Goal: Task Accomplishment & Management: Complete application form

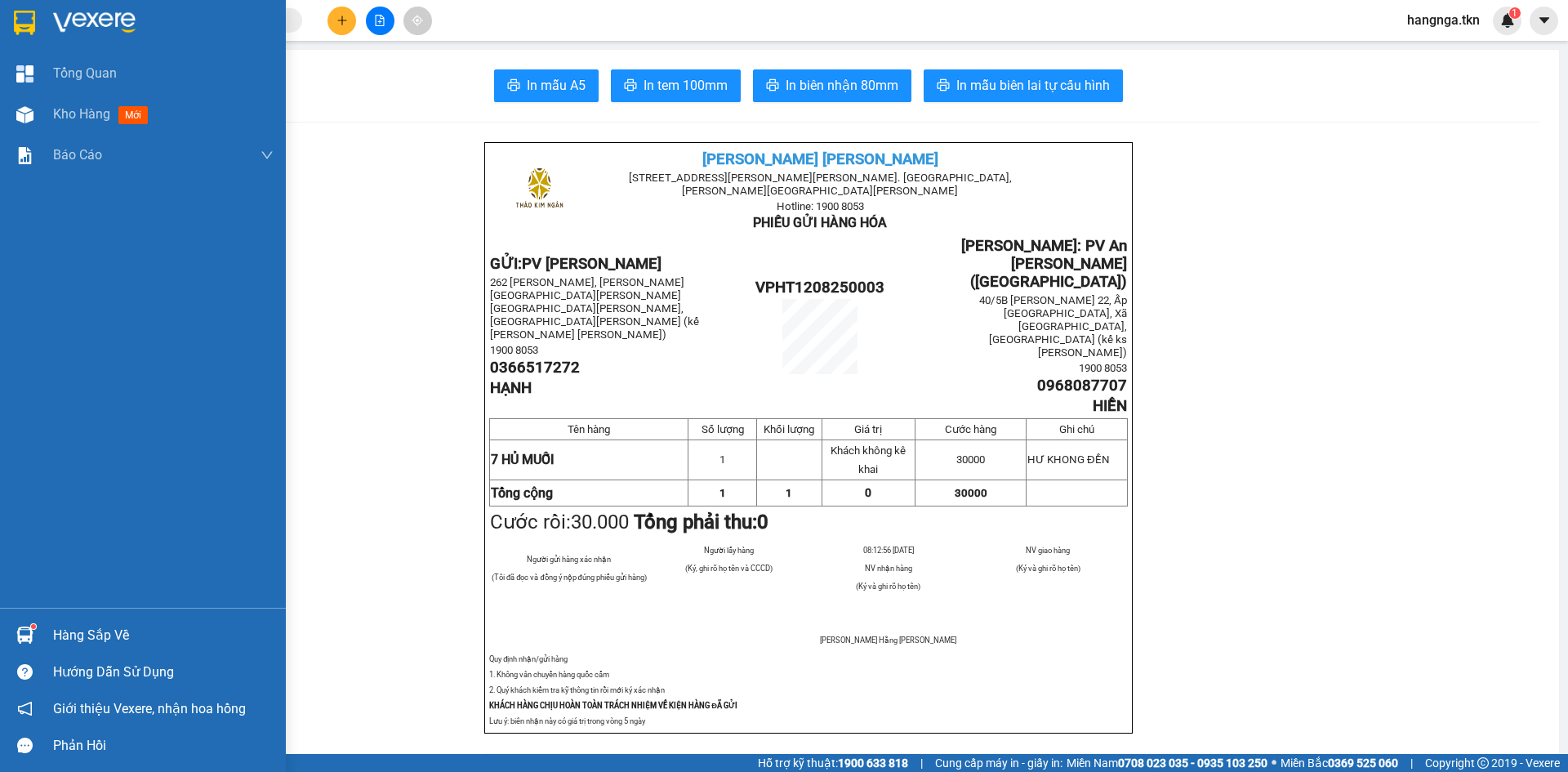
click at [67, 628] on div "Hàng sắp về" at bounding box center [163, 636] width 220 height 25
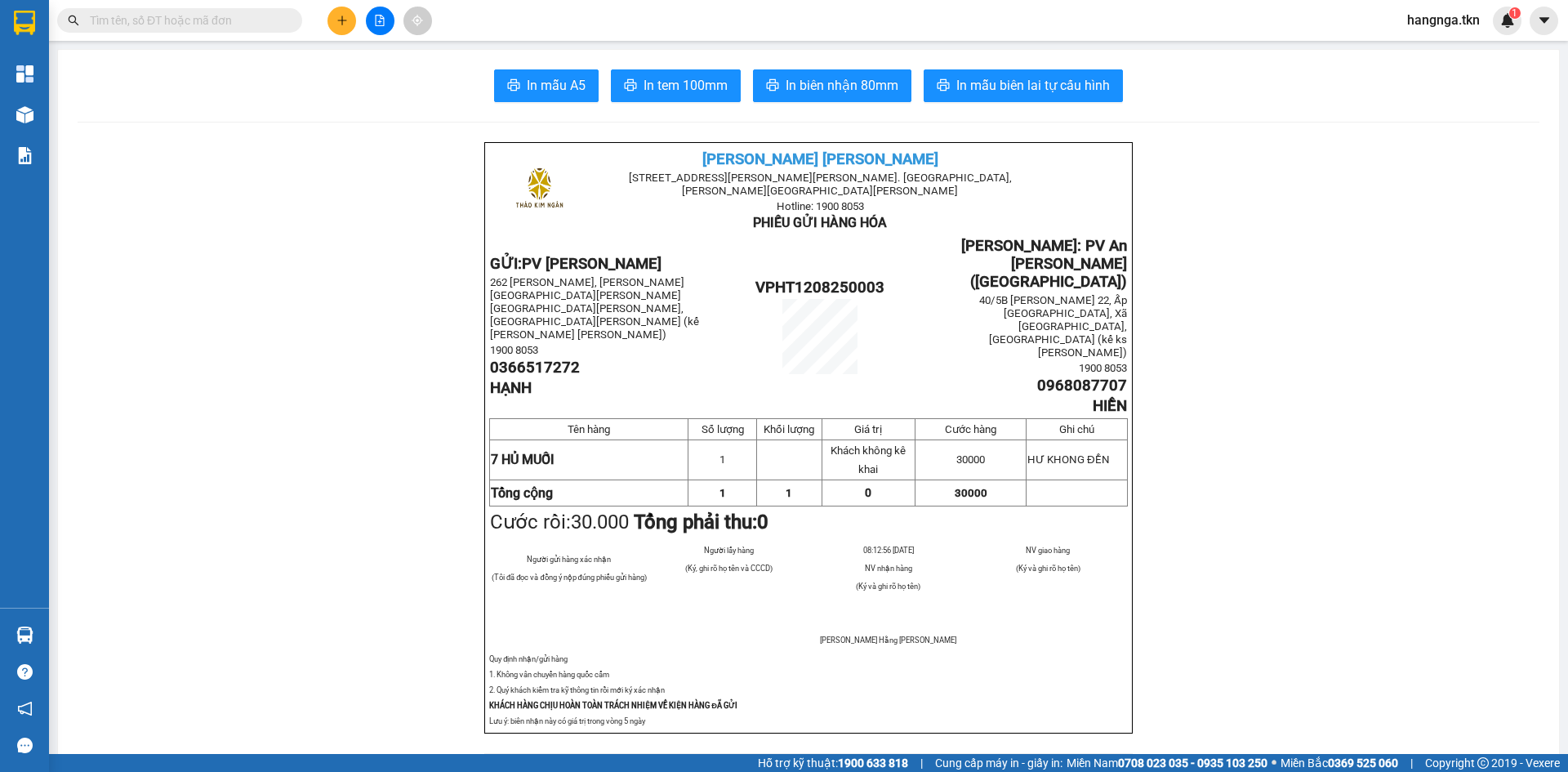
click at [366, 467] on section "Kết quả [PERSON_NAME] ( 0 ) Bộ lọc No Data hangnga.tkn 1 [PERSON_NAME] Kho hàng…" at bounding box center [784, 386] width 1568 height 772
click at [207, 30] on span at bounding box center [179, 21] width 245 height 25
click at [207, 16] on input "text" at bounding box center [186, 20] width 193 height 18
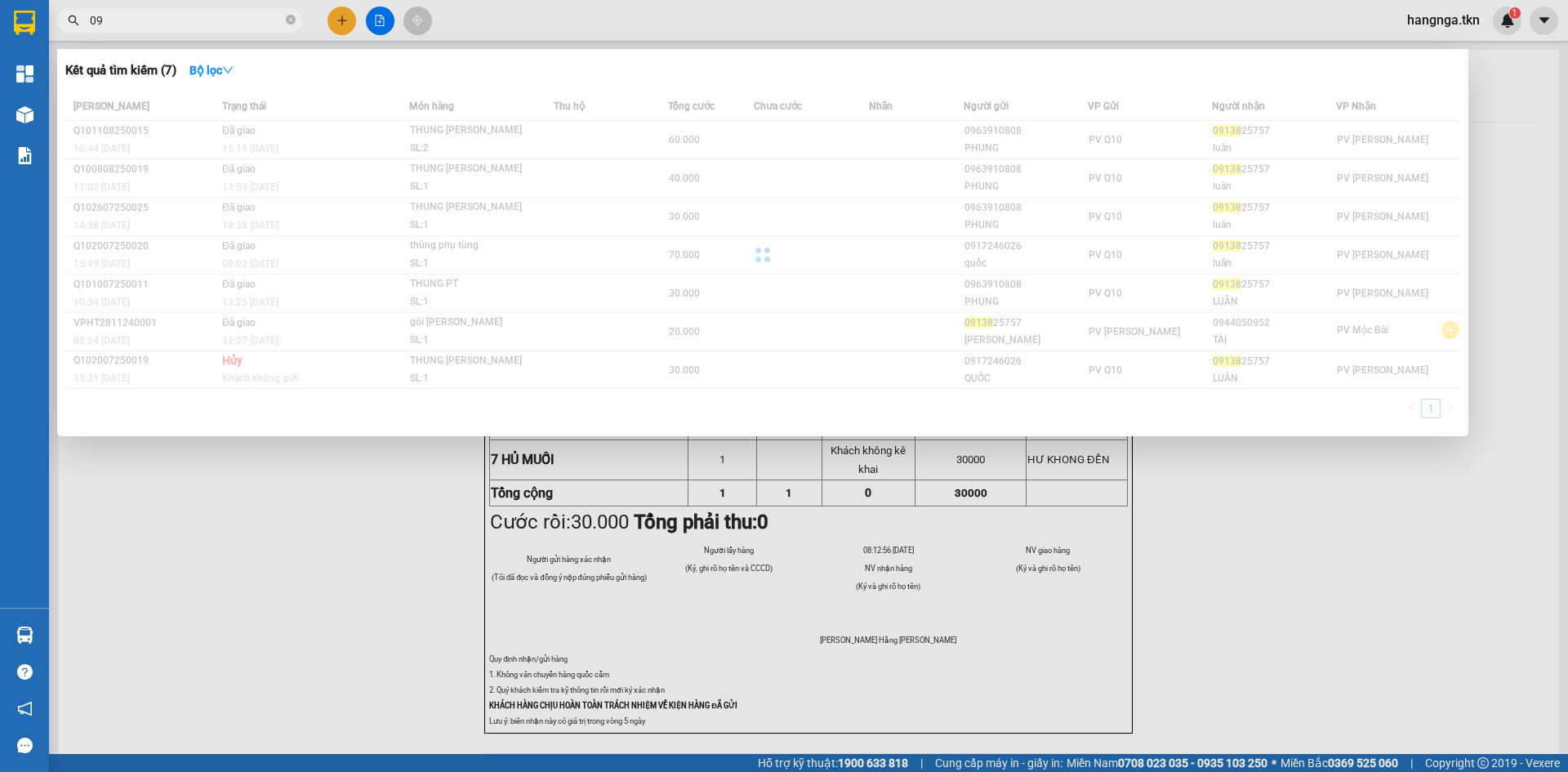
type input "0"
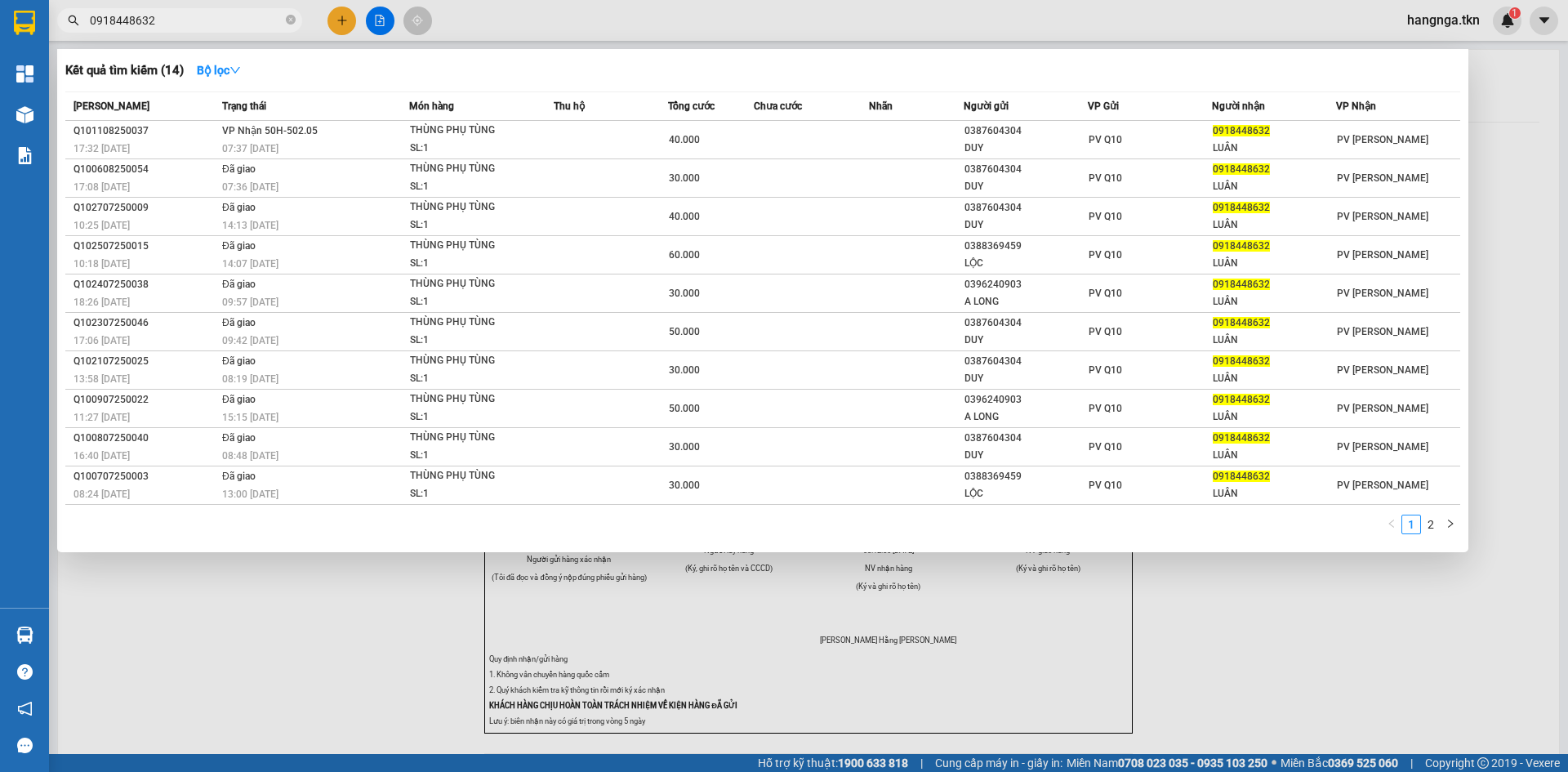
type input "0918448632"
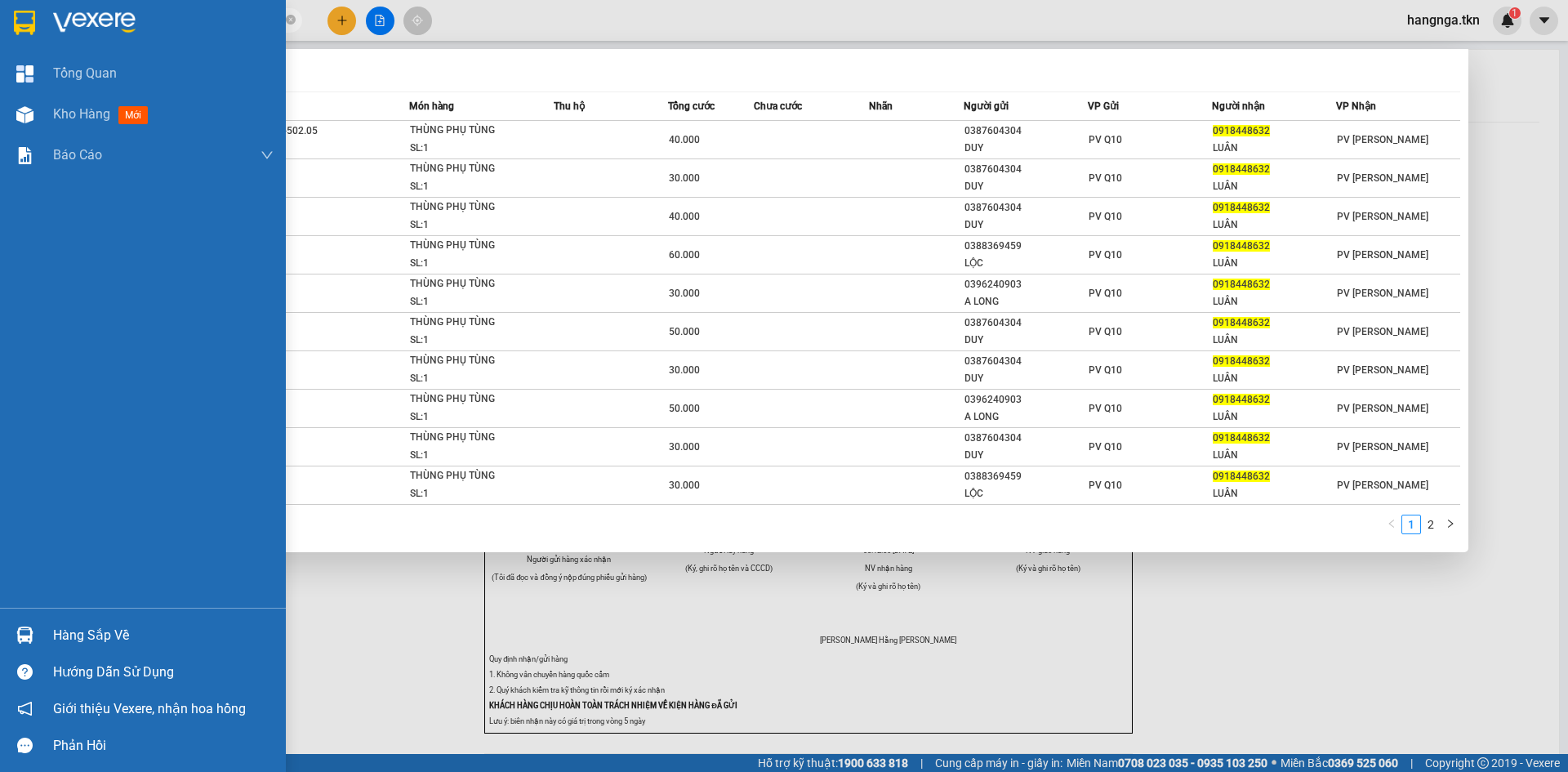
click at [106, 627] on div "Hàng sắp về" at bounding box center [163, 636] width 220 height 25
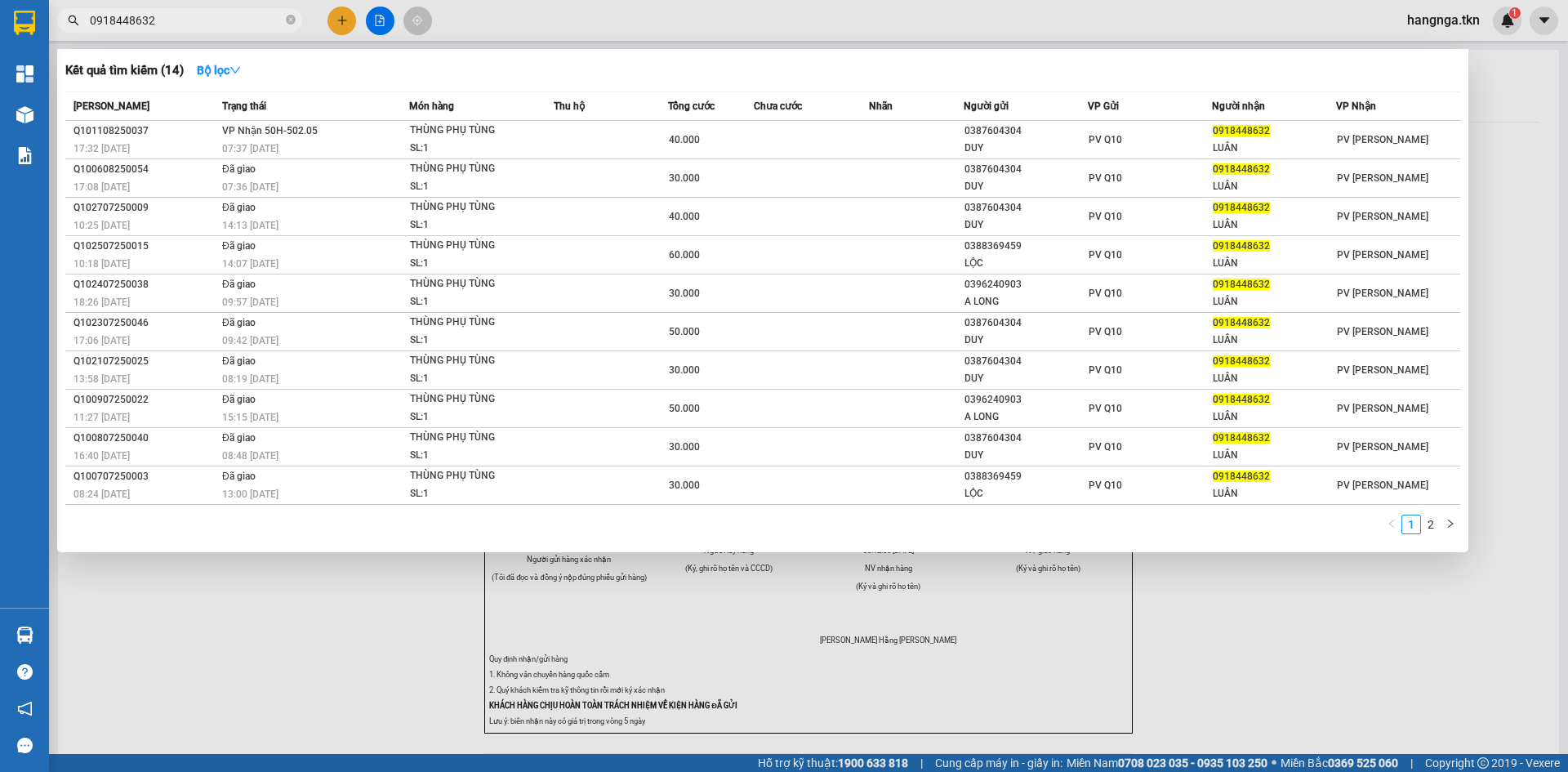
click at [912, 676] on section "Kết quả [PERSON_NAME] ( 14 ) Bộ lọc Mã ĐH Trạng thái Món hàng Thu hộ Tổng [PERS…" at bounding box center [784, 386] width 1568 height 772
click at [1426, 704] on div at bounding box center [784, 386] width 1568 height 772
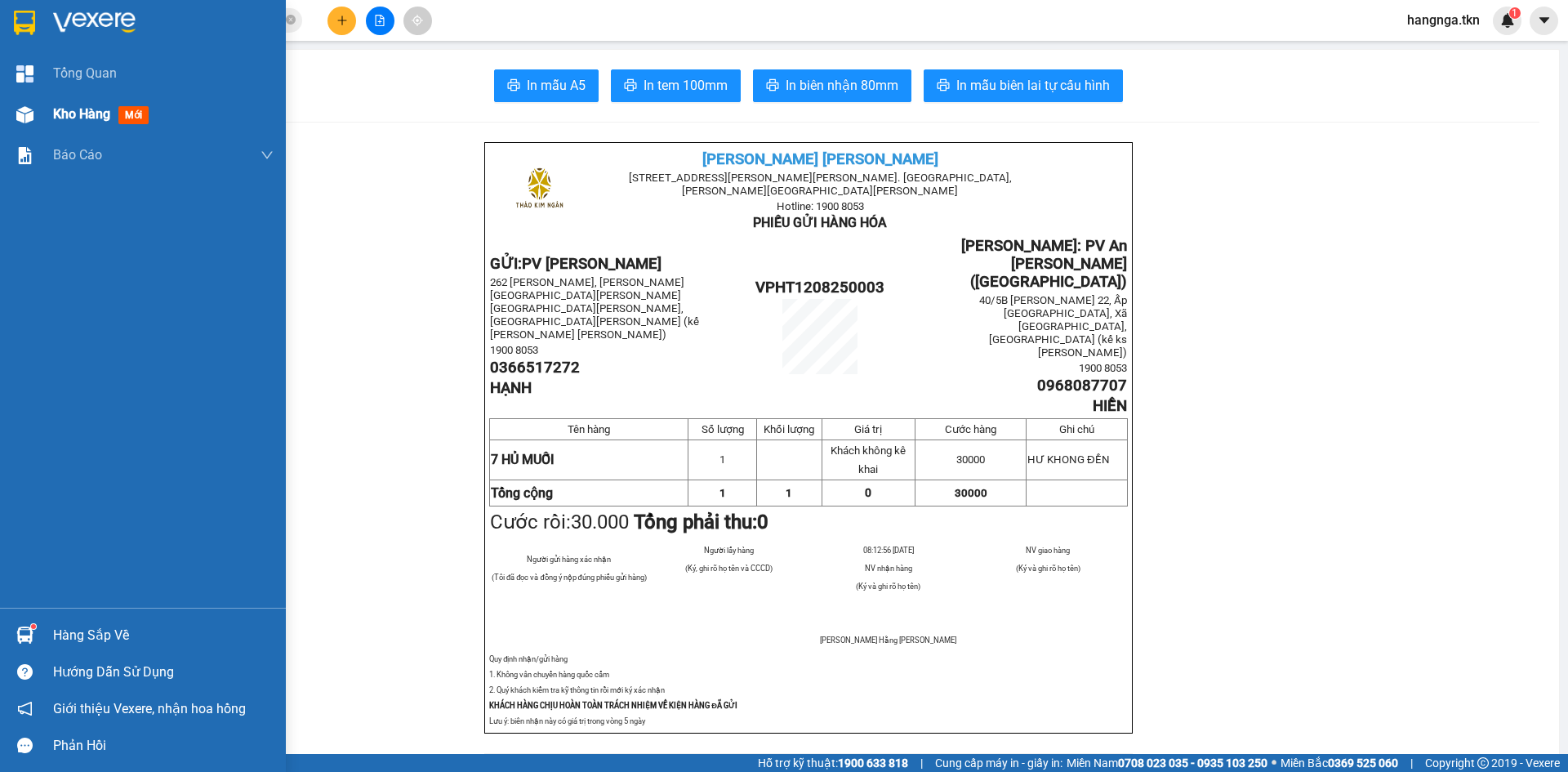
click at [38, 114] on div at bounding box center [25, 115] width 29 height 29
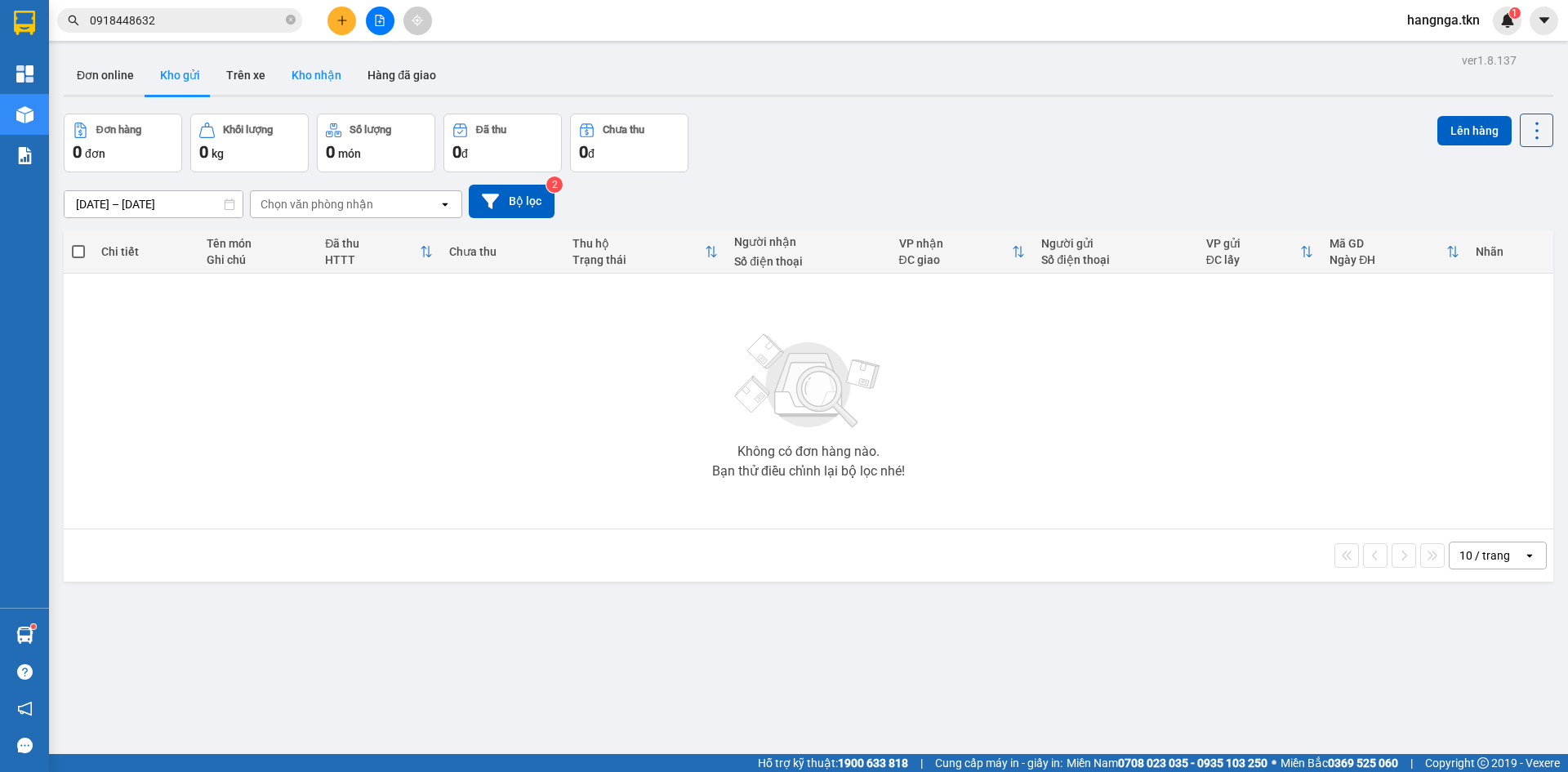
click at [315, 65] on button "Kho nhận" at bounding box center [317, 74] width 76 height 39
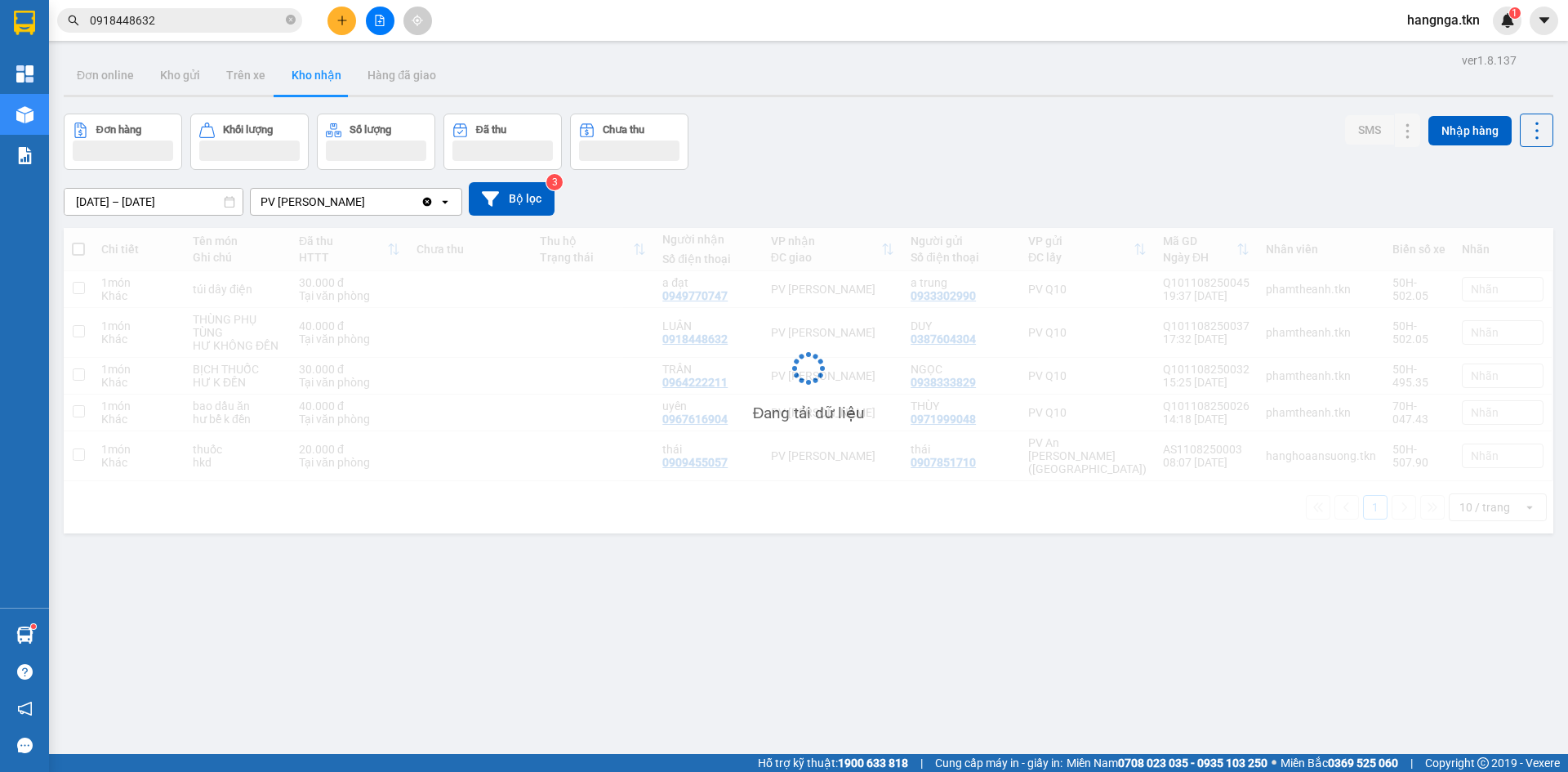
click at [315, 65] on button "Kho nhận" at bounding box center [317, 74] width 76 height 39
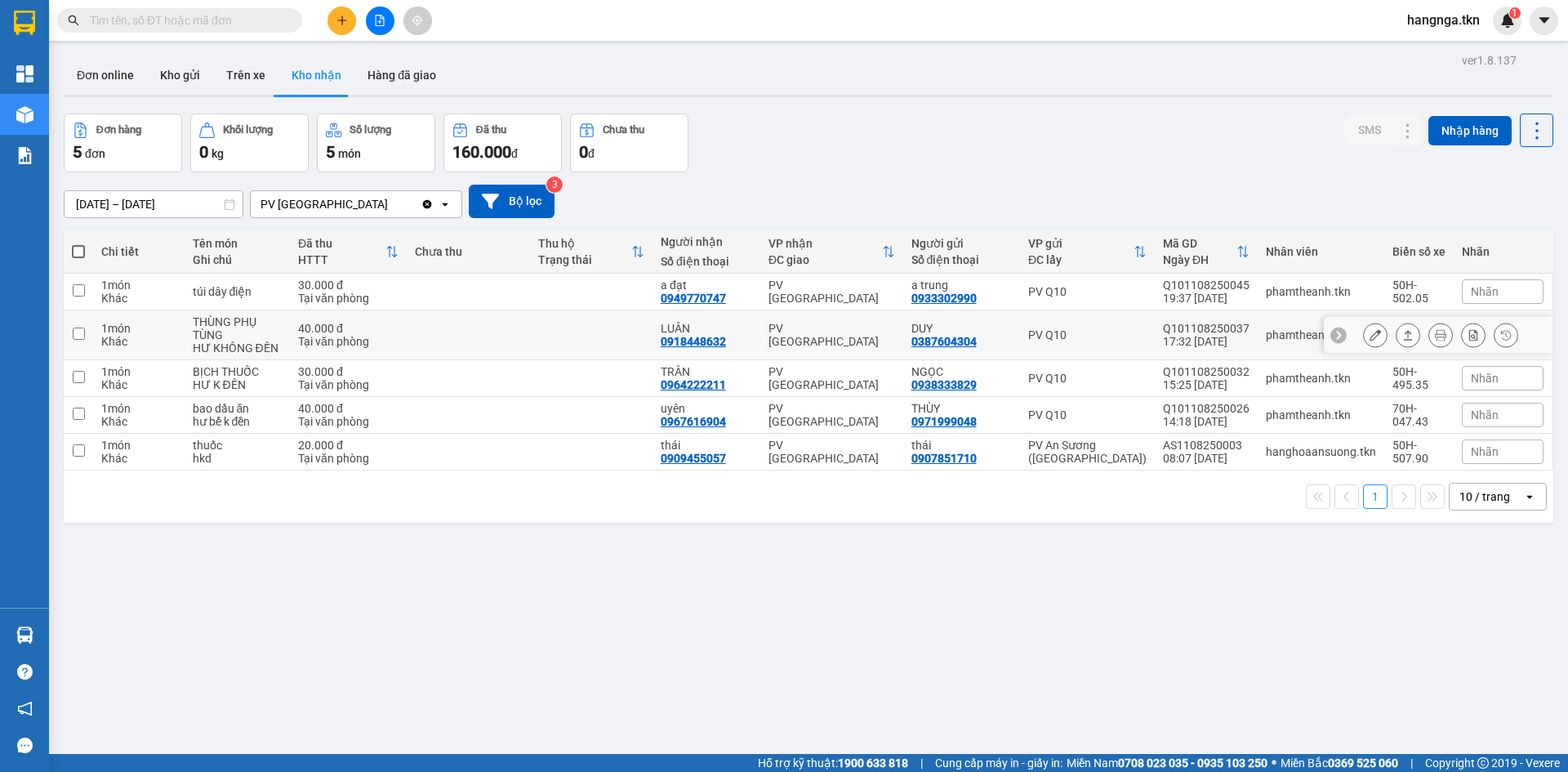
click at [644, 343] on td at bounding box center [591, 335] width 122 height 50
checkbox input "true"
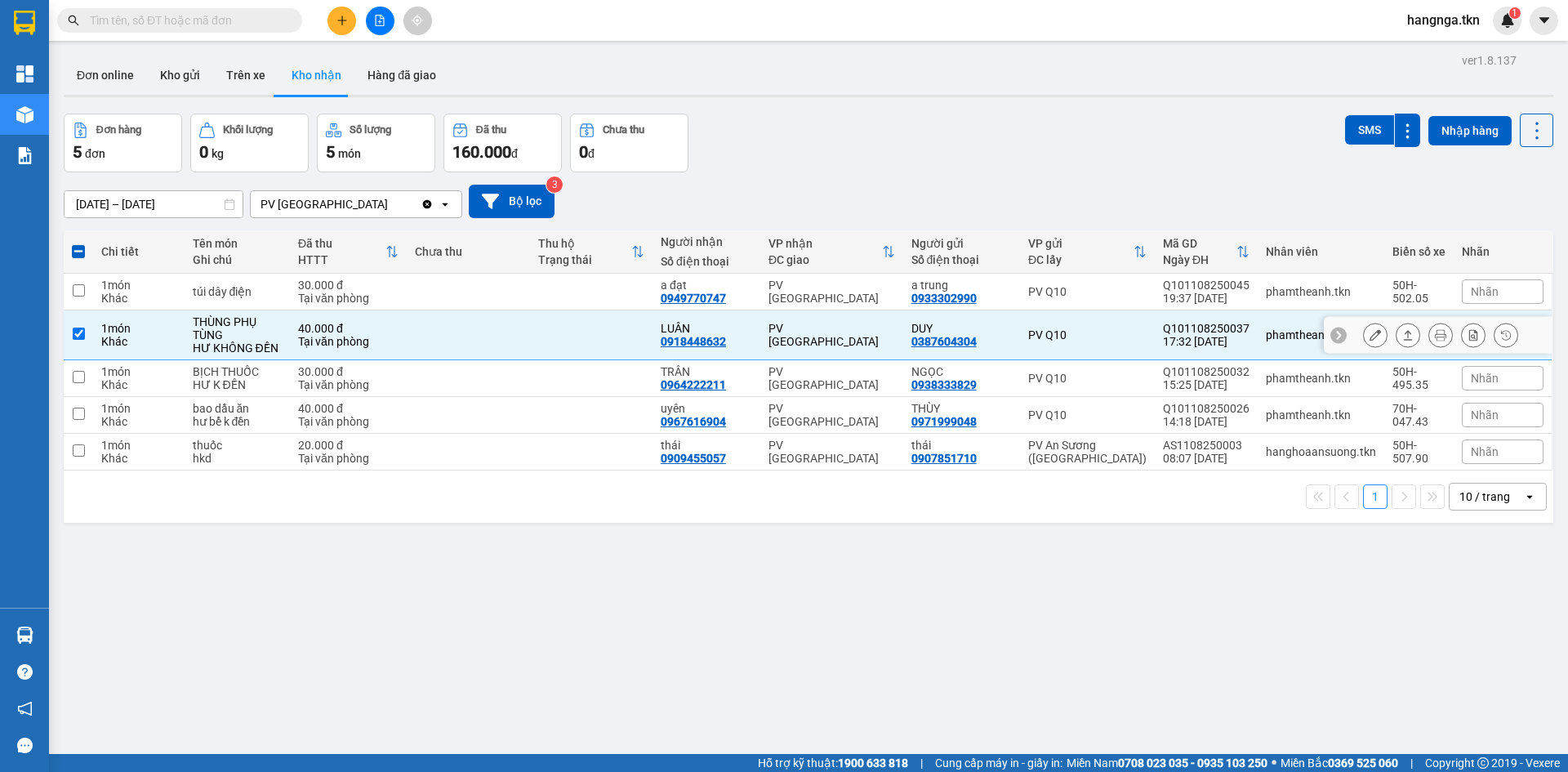
click at [1369, 340] on icon at bounding box center [1375, 335] width 11 height 11
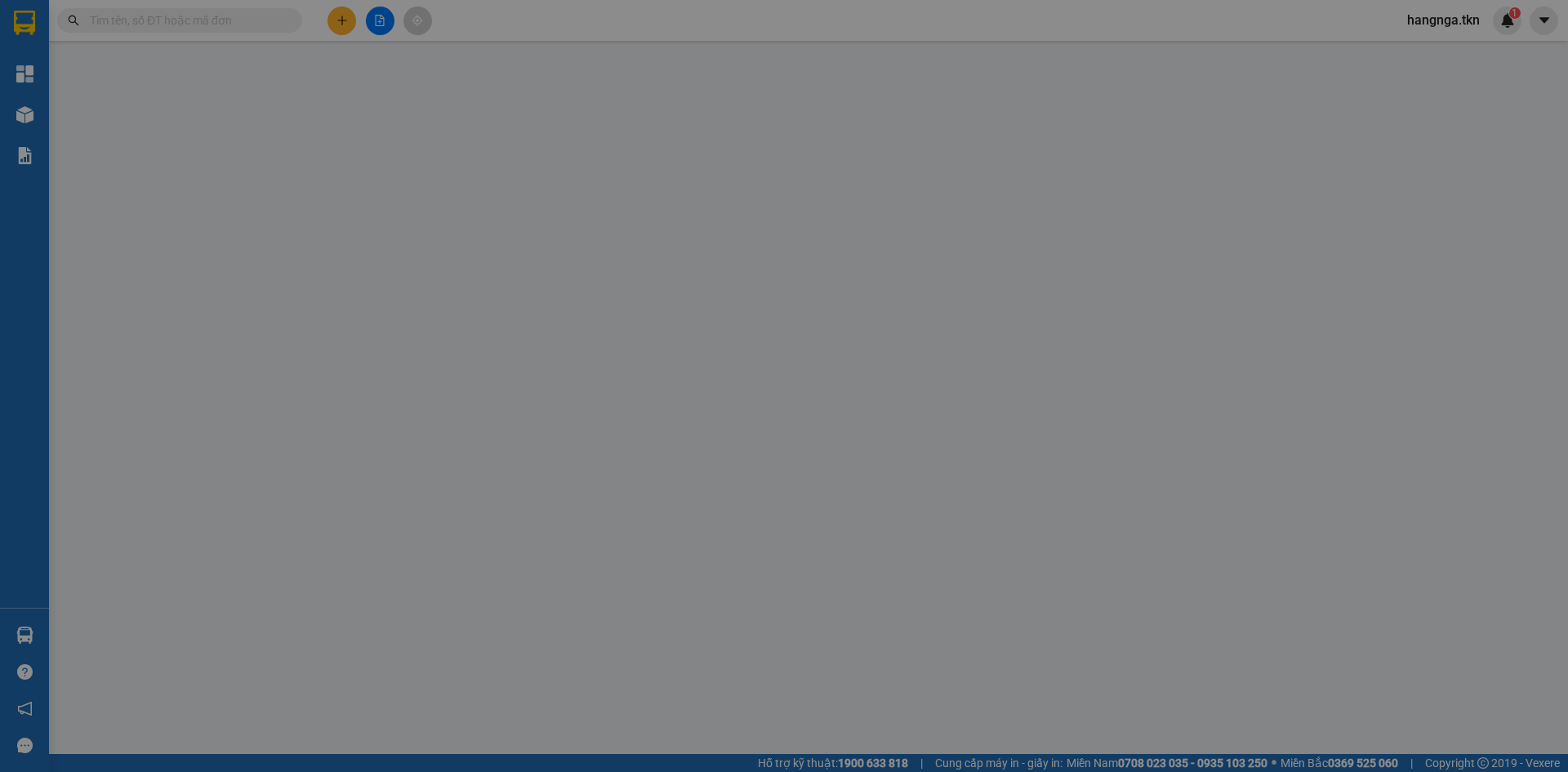
type input "0387604304"
type input "DUY"
type input "0918448632"
type input "LUÂN"
type input "40.000"
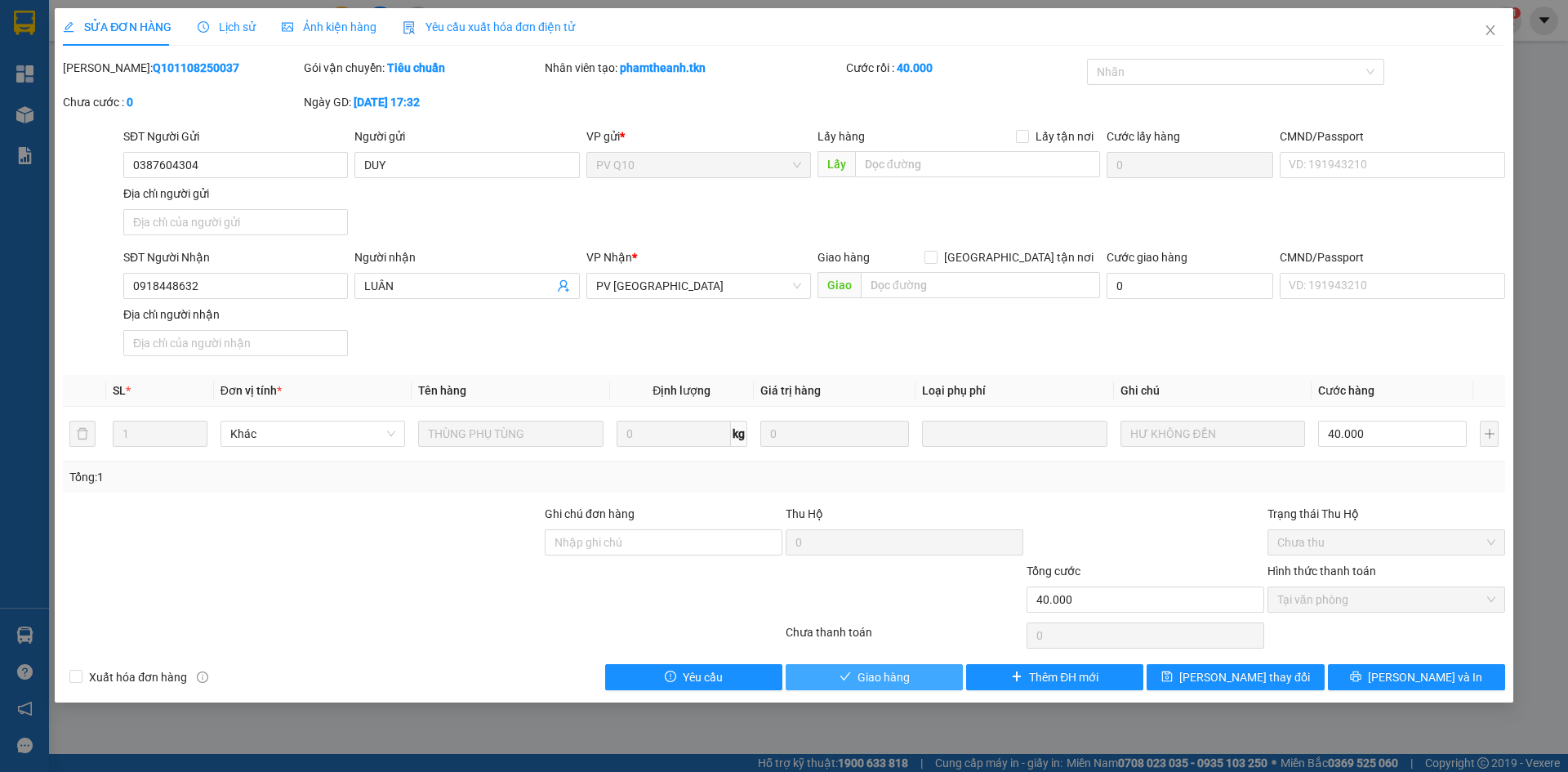
click at [932, 677] on button "Giao hàng" at bounding box center [874, 677] width 178 height 26
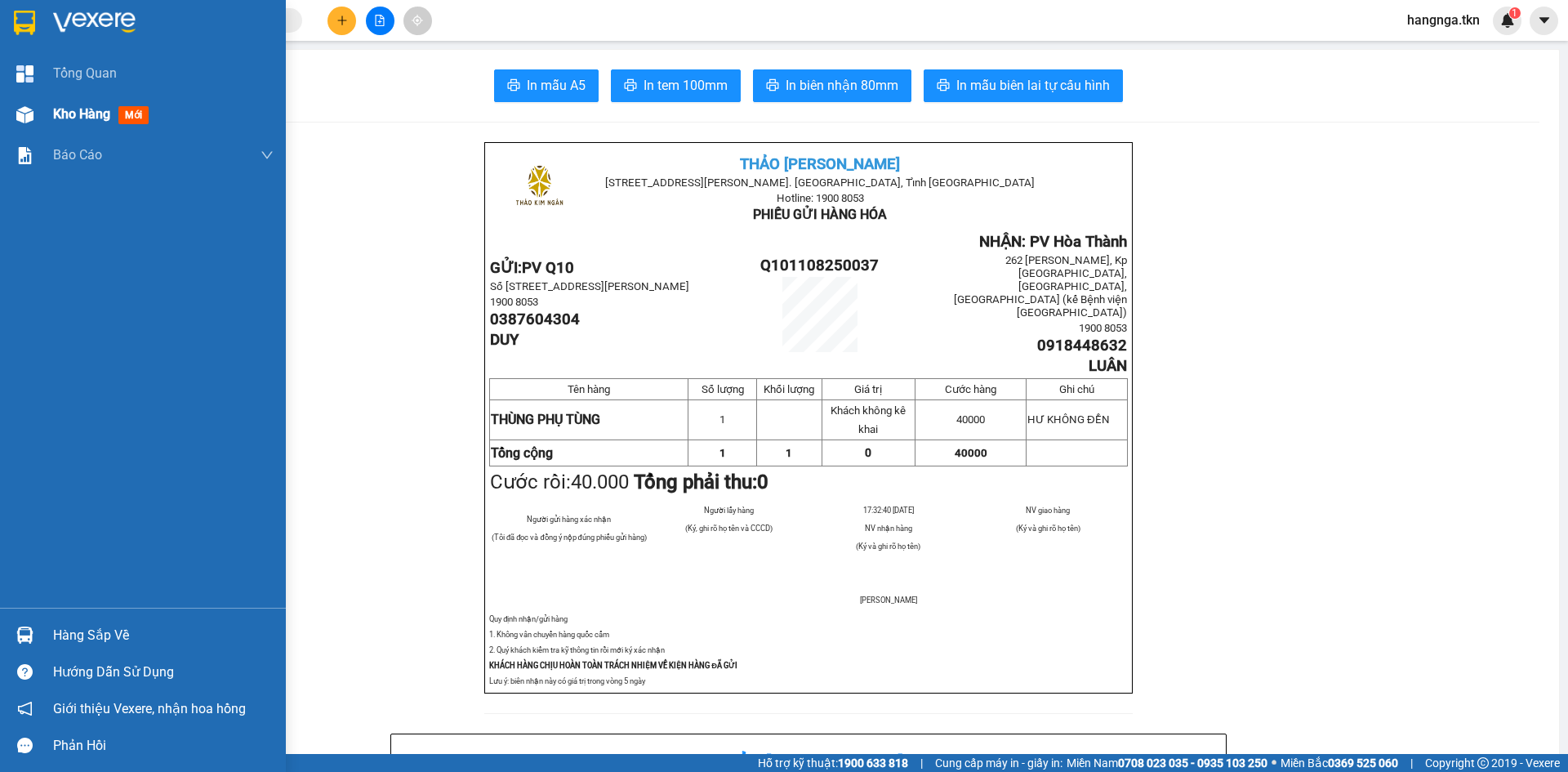
click at [32, 96] on div "Kho hàng mới" at bounding box center [143, 114] width 286 height 41
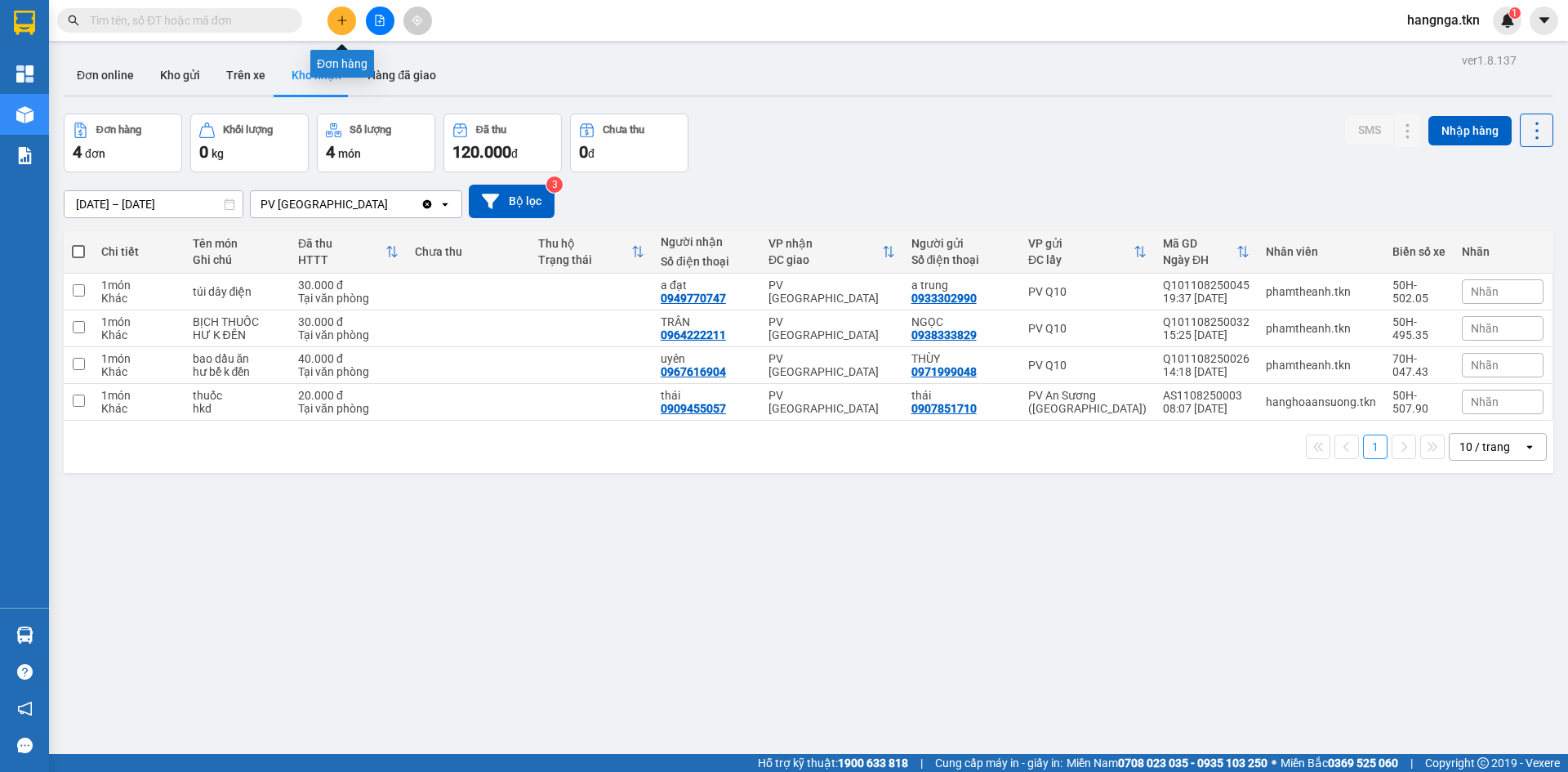
click at [341, 21] on icon "plus" at bounding box center [343, 20] width 11 height 11
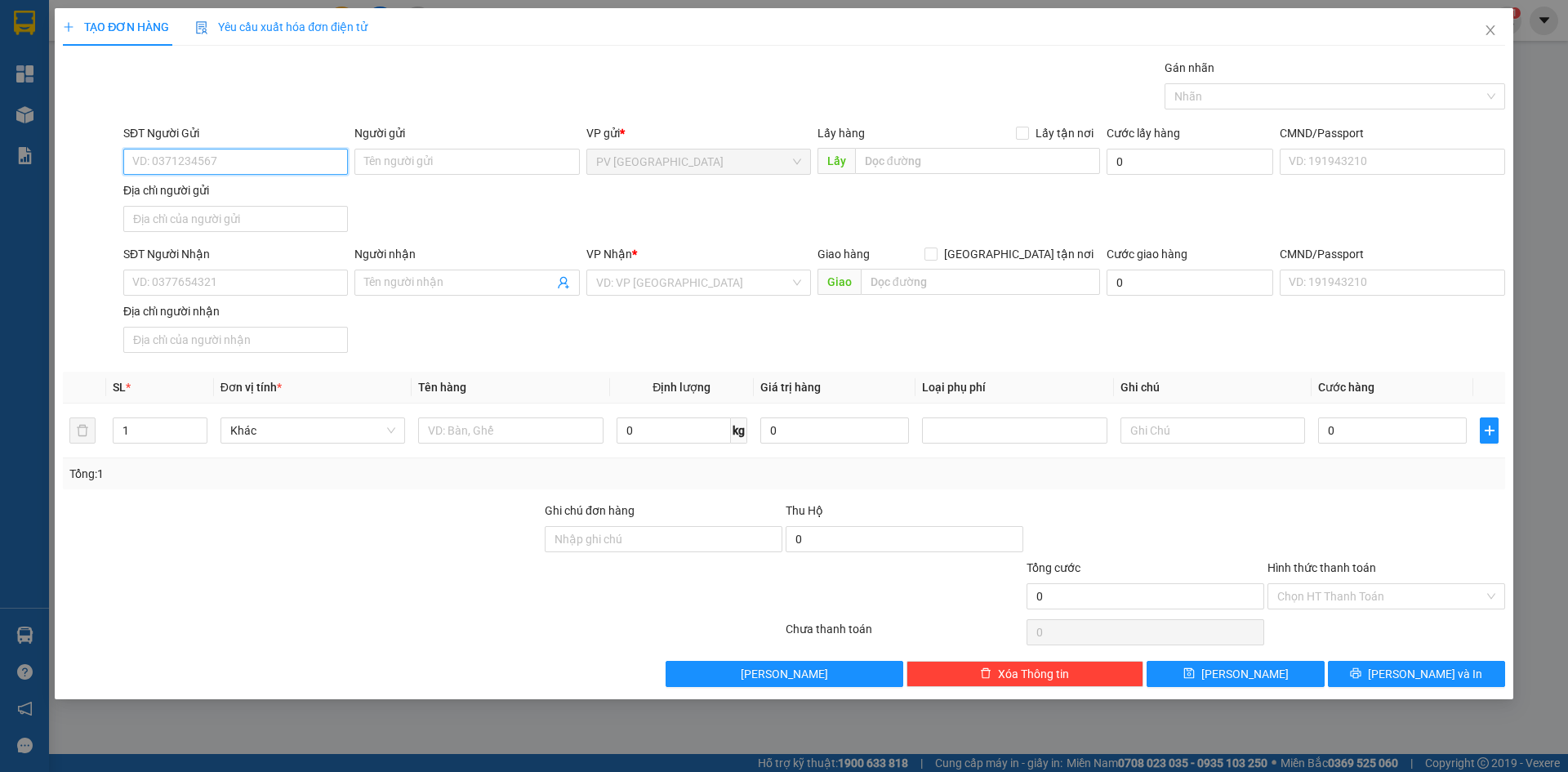
click at [193, 158] on input "SĐT Người Gửi" at bounding box center [235, 161] width 224 height 26
type input "0937230300"
click at [253, 189] on div "0937230300 - NAM" at bounding box center [236, 194] width 205 height 18
type input "NAM"
type input "0967225758"
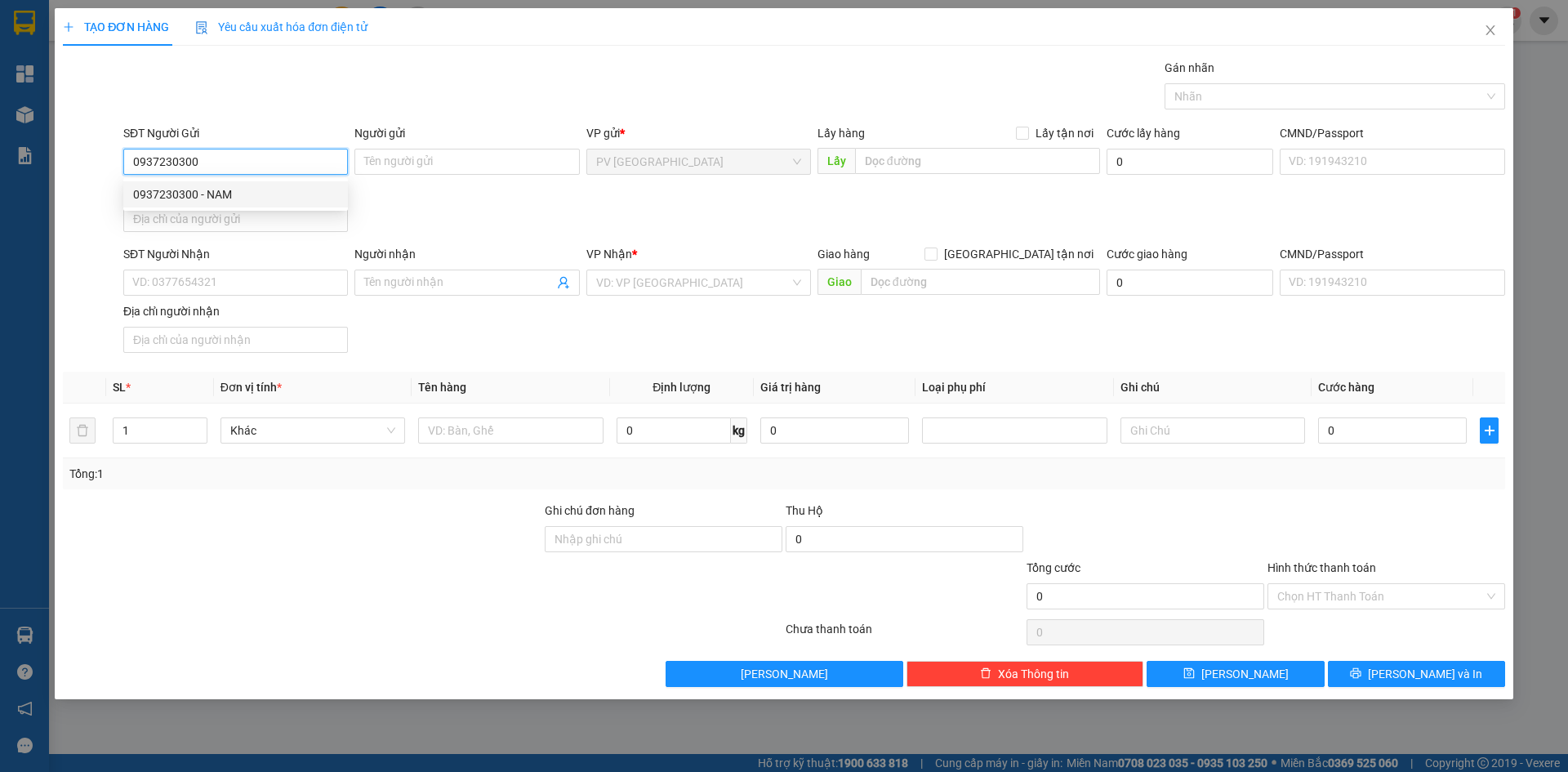
type input "DUY"
type input "20.000"
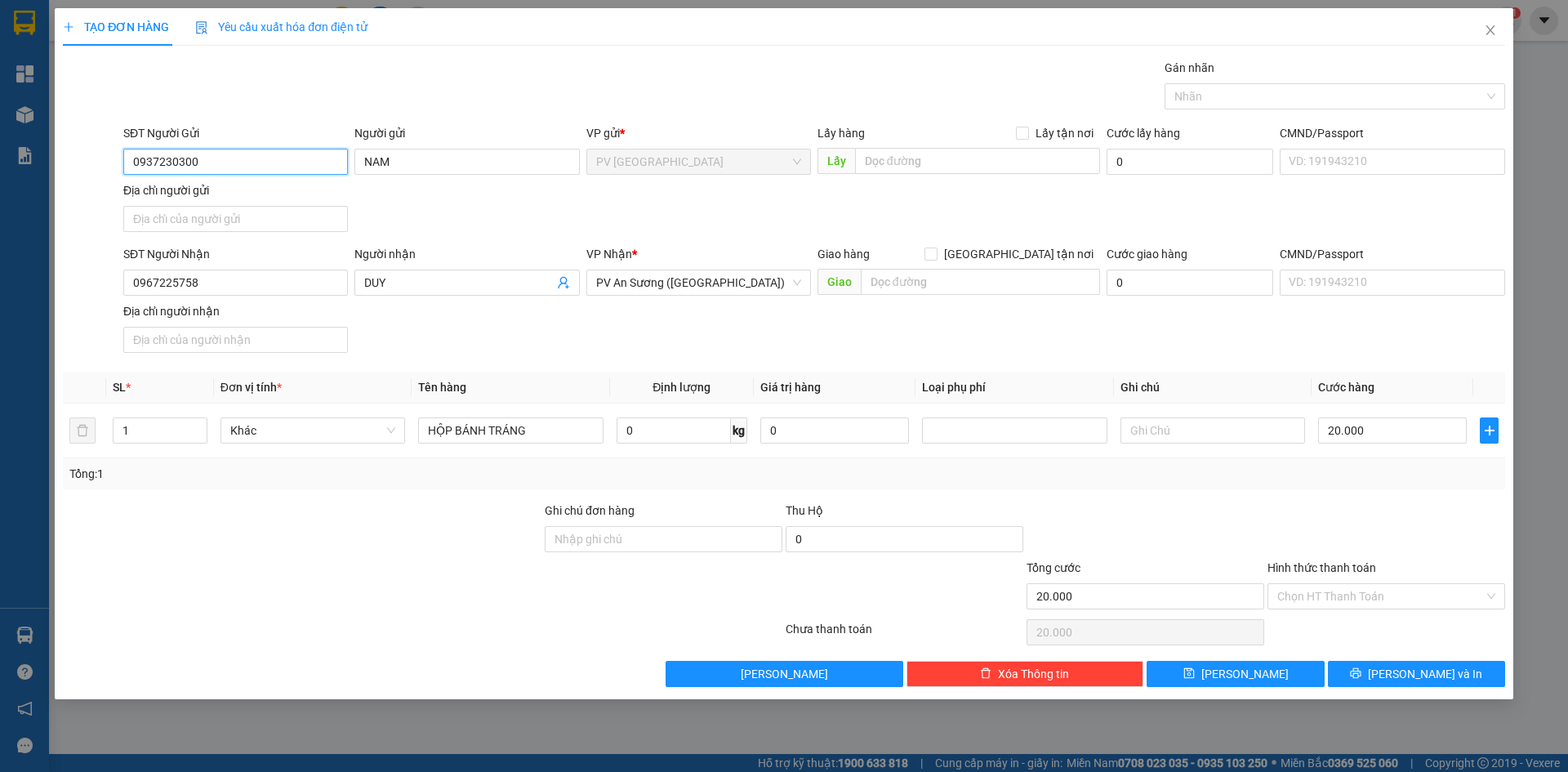
type input "0937230300"
click at [507, 337] on div "SĐT Người Nhận 0967225758 Người nhận DUY VP Nhận * PV An Sương (Hàng Hóa) Giao …" at bounding box center [814, 303] width 1389 height 115
click at [440, 331] on div "SĐT Người Nhận 0967225758 Người nhận DUY VP Nhận * PV An Sương (Hàng Hóa) Giao …" at bounding box center [814, 303] width 1389 height 115
click at [366, 513] on div at bounding box center [302, 531] width 482 height 57
drag, startPoint x: 533, startPoint y: 437, endPoint x: 215, endPoint y: 399, distance: 320.3
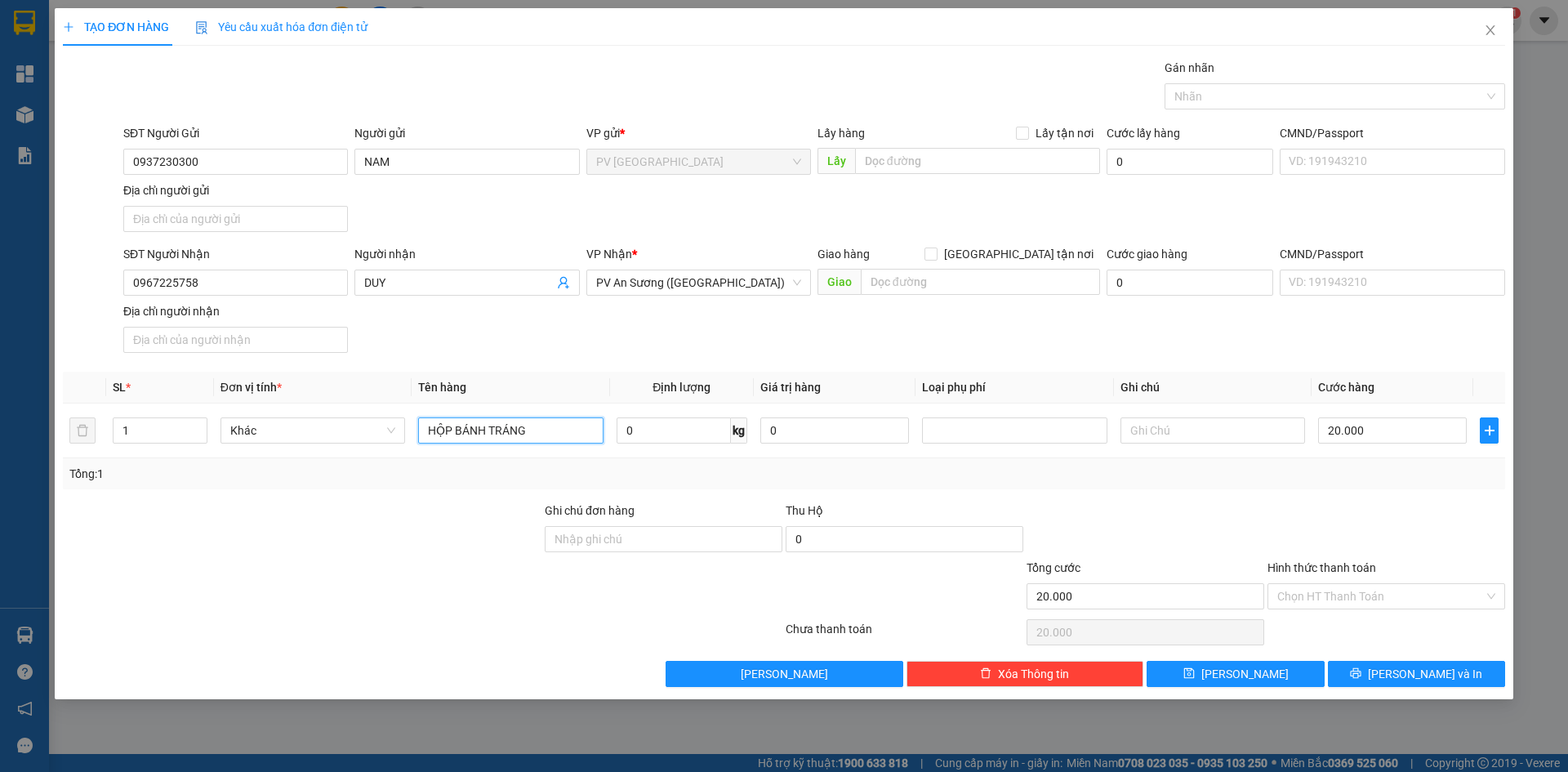
click at [212, 398] on table "SL * Đơn vị tính * Tên hàng Định lượng Giá trị hàng Loại phụ phí Ghi chú Cước h…" at bounding box center [784, 414] width 1442 height 87
click at [300, 586] on div at bounding box center [302, 587] width 482 height 57
drag, startPoint x: 538, startPoint y: 427, endPoint x: 418, endPoint y: 435, distance: 120.3
click at [418, 435] on input "HỘP BÁNH TRÁNG" at bounding box center [510, 429] width 184 height 26
type input "BỊCH MUỐI"
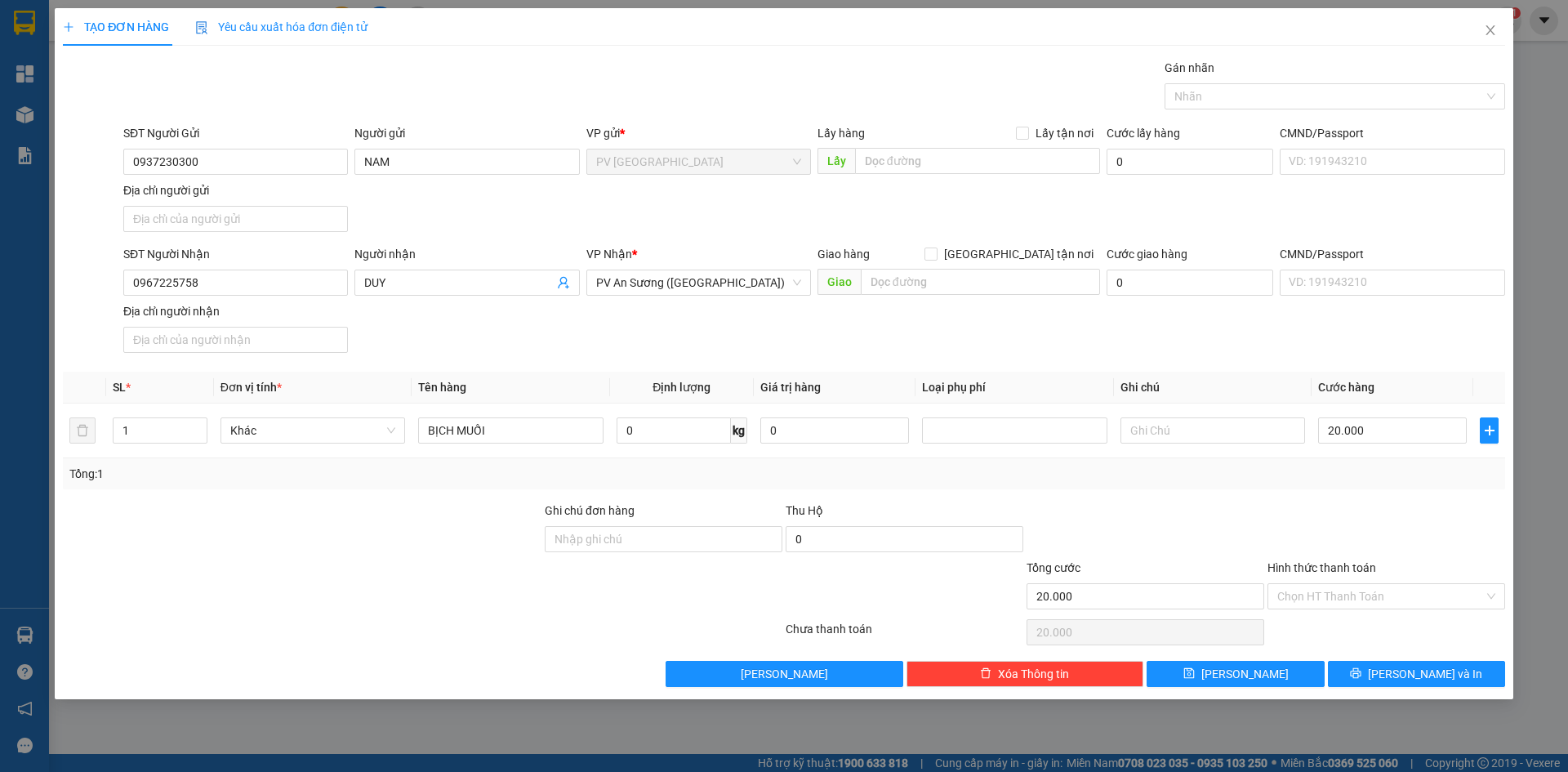
click at [363, 508] on div at bounding box center [302, 531] width 482 height 57
click at [1369, 429] on input "20.000" at bounding box center [1392, 429] width 149 height 26
type input "0"
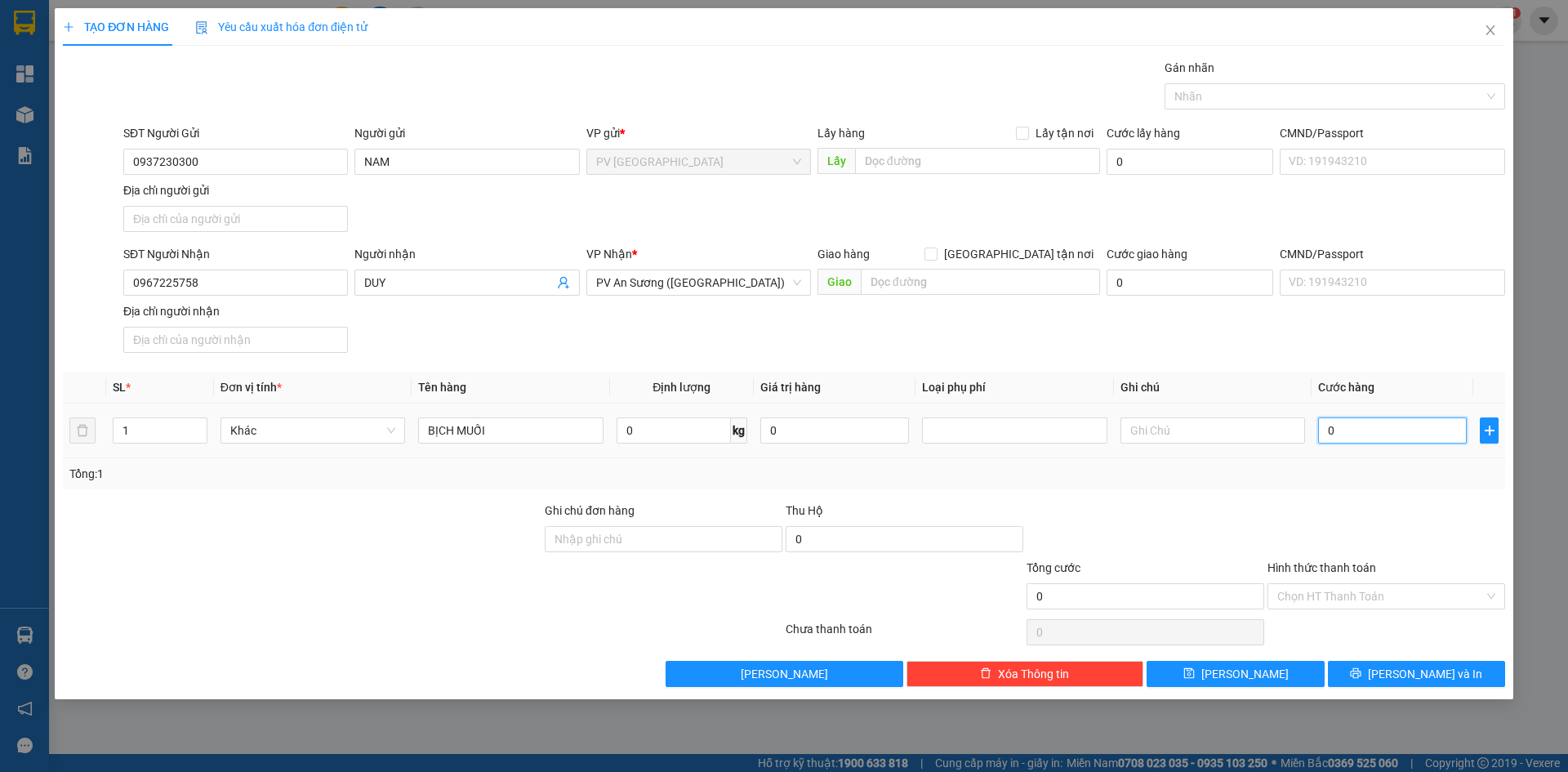
type input "3"
type input "03"
type input "30"
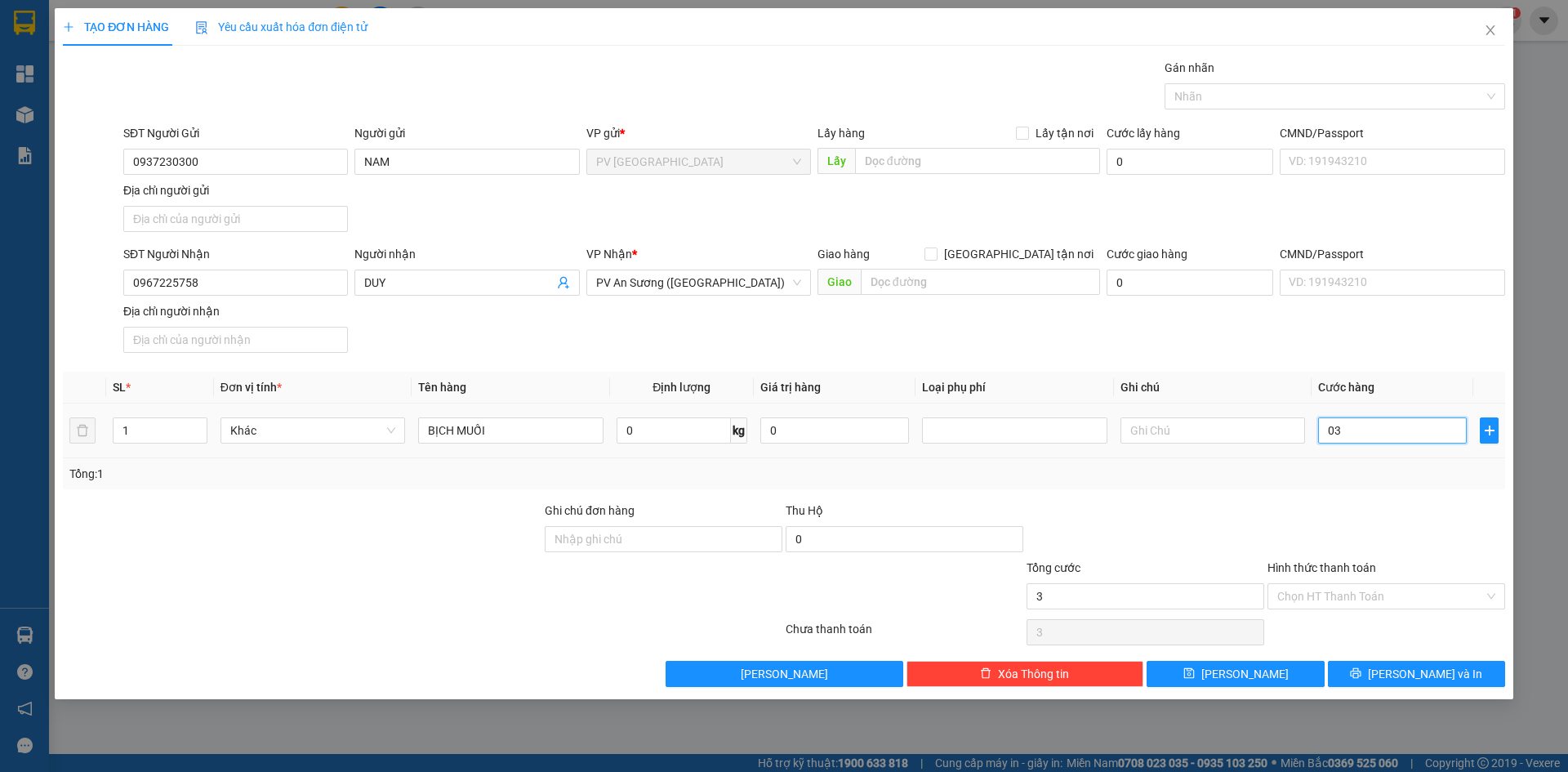
type input "030"
type input "300"
type input "0.300"
type input "3.000"
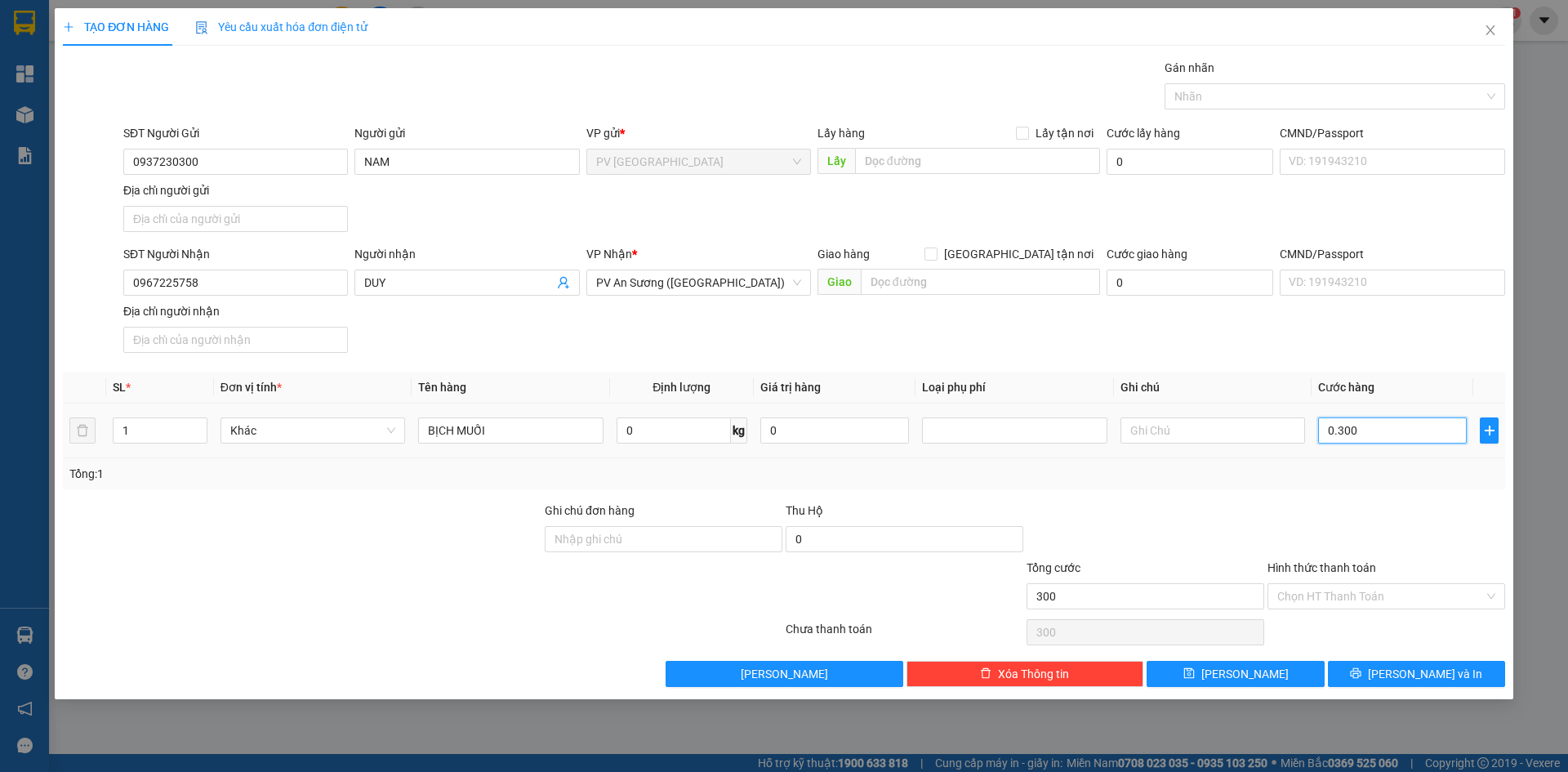
type input "3.000"
type input "03.000"
type input "30.000"
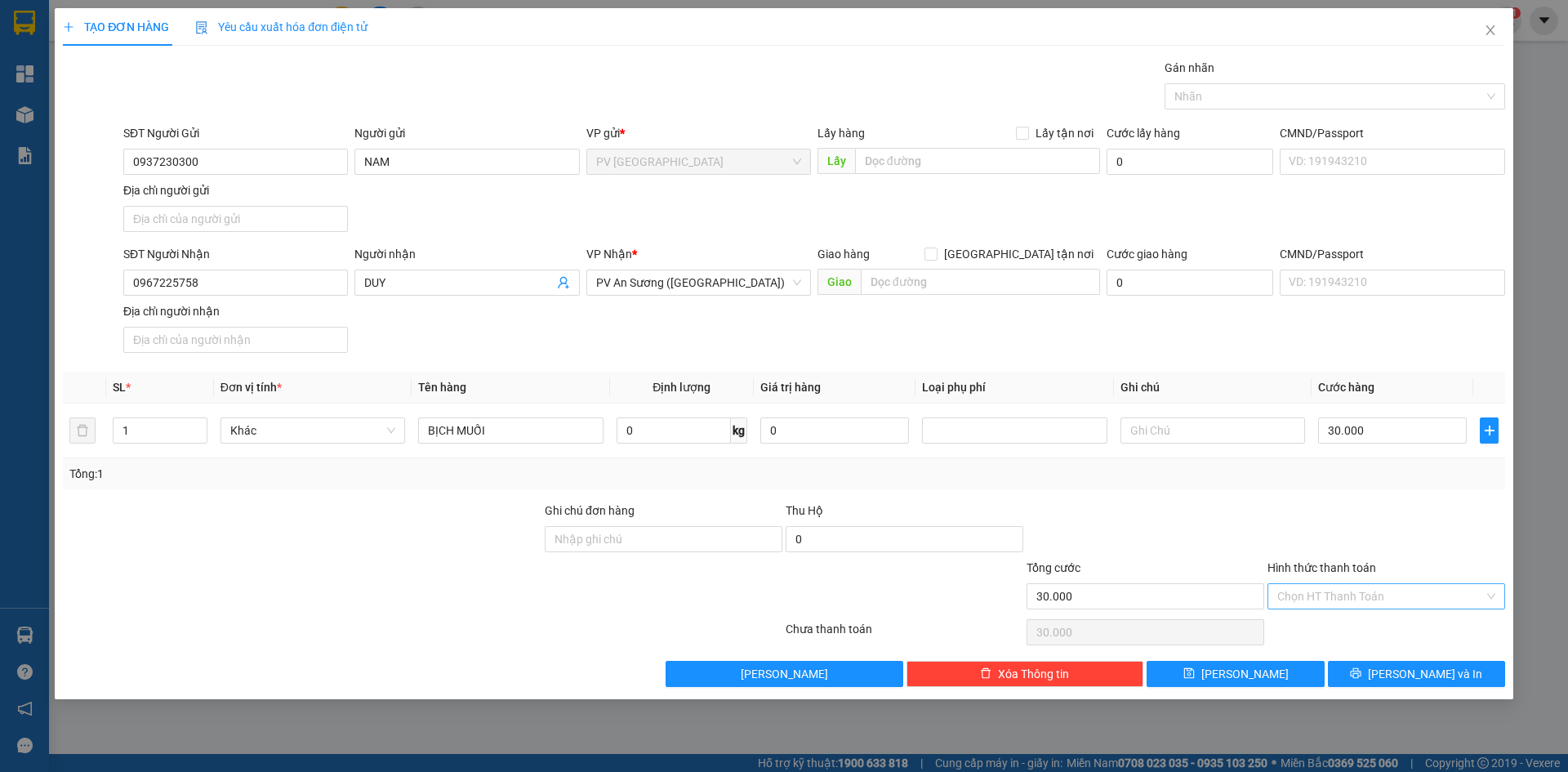
click at [1391, 593] on input "Hình thức thanh toán" at bounding box center [1381, 596] width 207 height 25
click at [1357, 621] on div "Tại văn phòng" at bounding box center [1387, 629] width 219 height 18
type input "0"
click at [1369, 677] on button "Lưu và In" at bounding box center [1417, 673] width 178 height 26
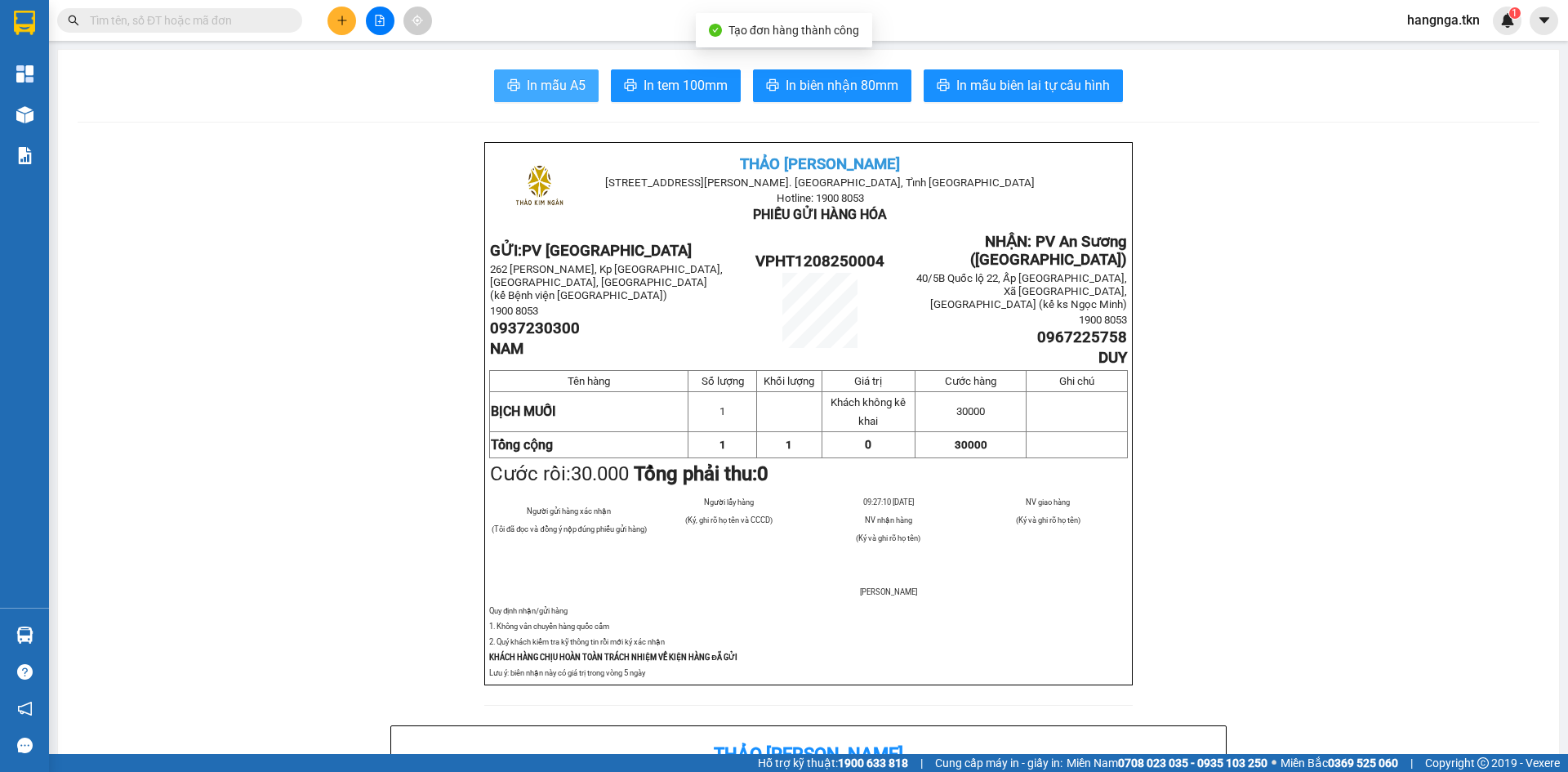
click at [535, 88] on span "In mẫu A5" at bounding box center [556, 85] width 59 height 20
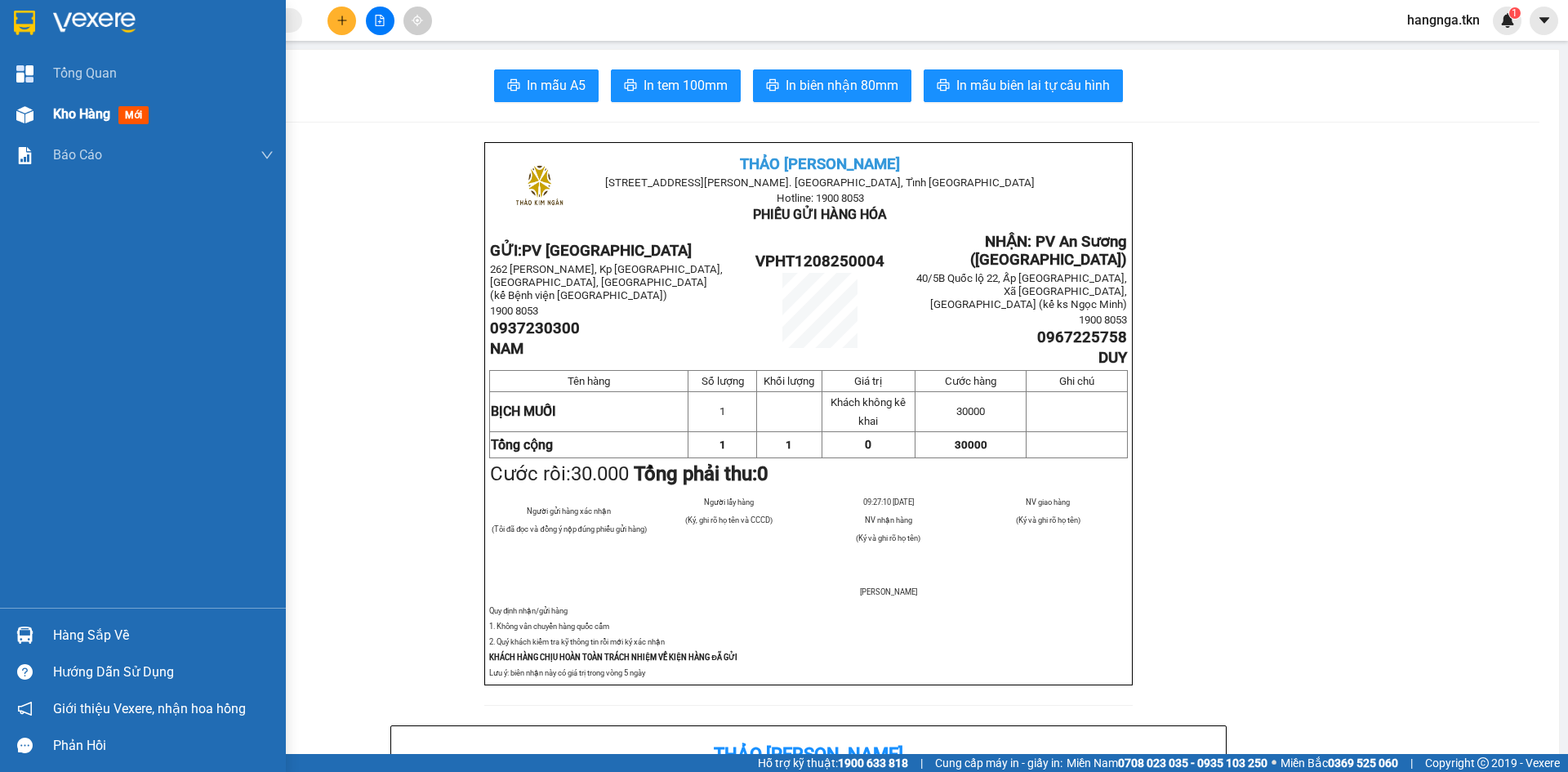
click at [80, 107] on span "Kho hàng" at bounding box center [82, 114] width 57 height 15
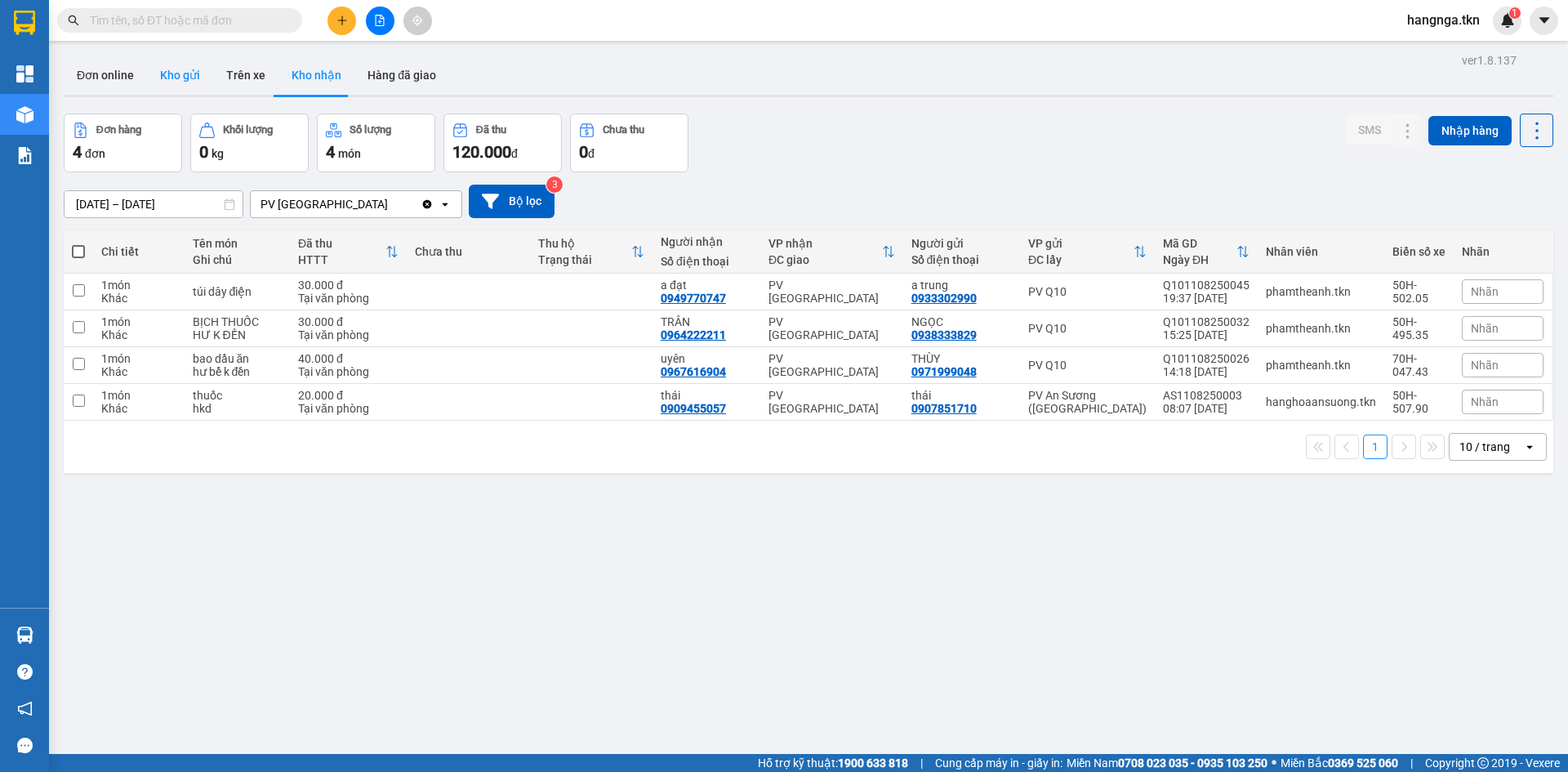
click at [186, 65] on button "Kho gửi" at bounding box center [179, 74] width 66 height 39
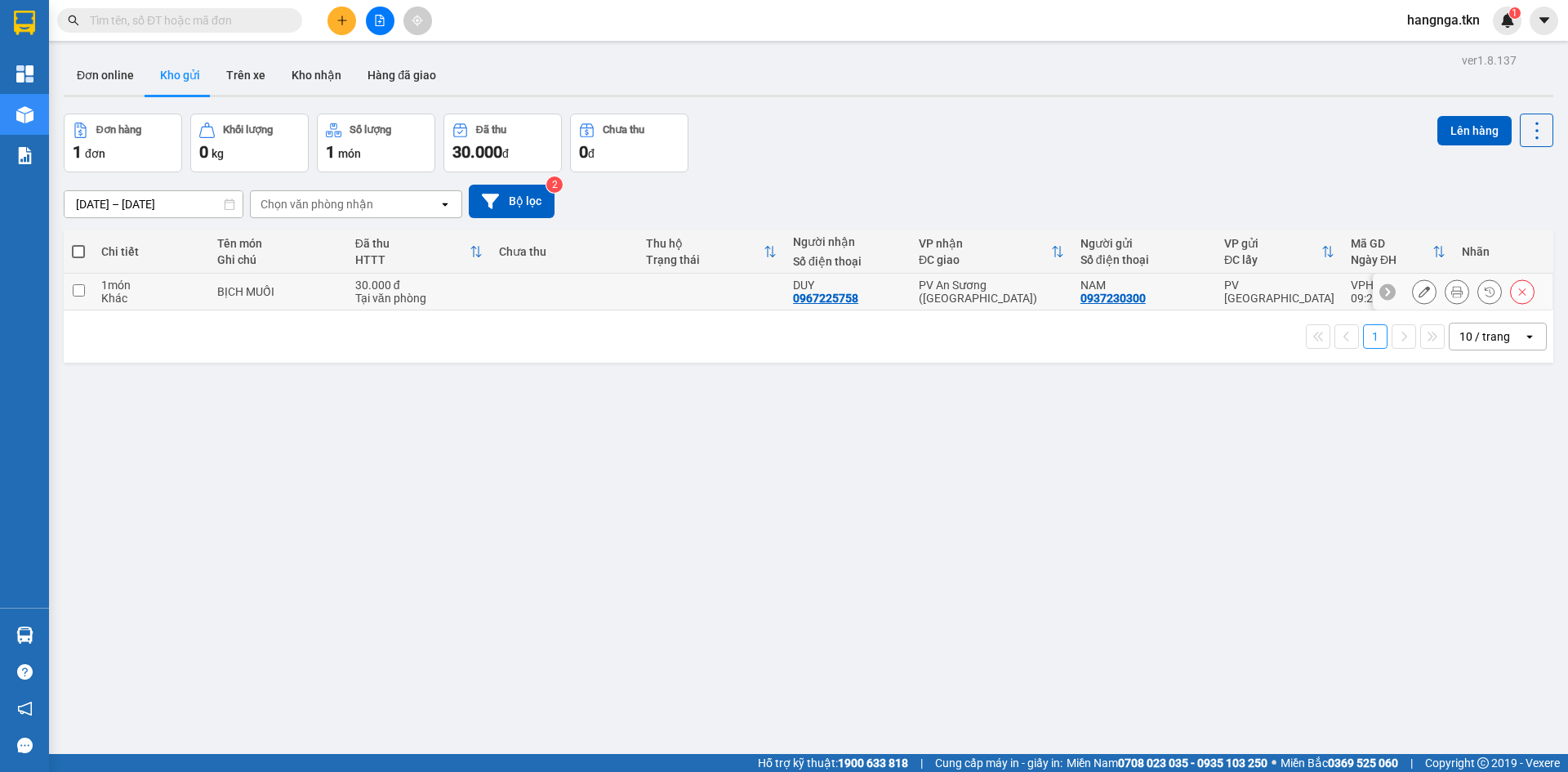
click at [190, 294] on div "Khác" at bounding box center [151, 299] width 99 height 13
checkbox input "true"
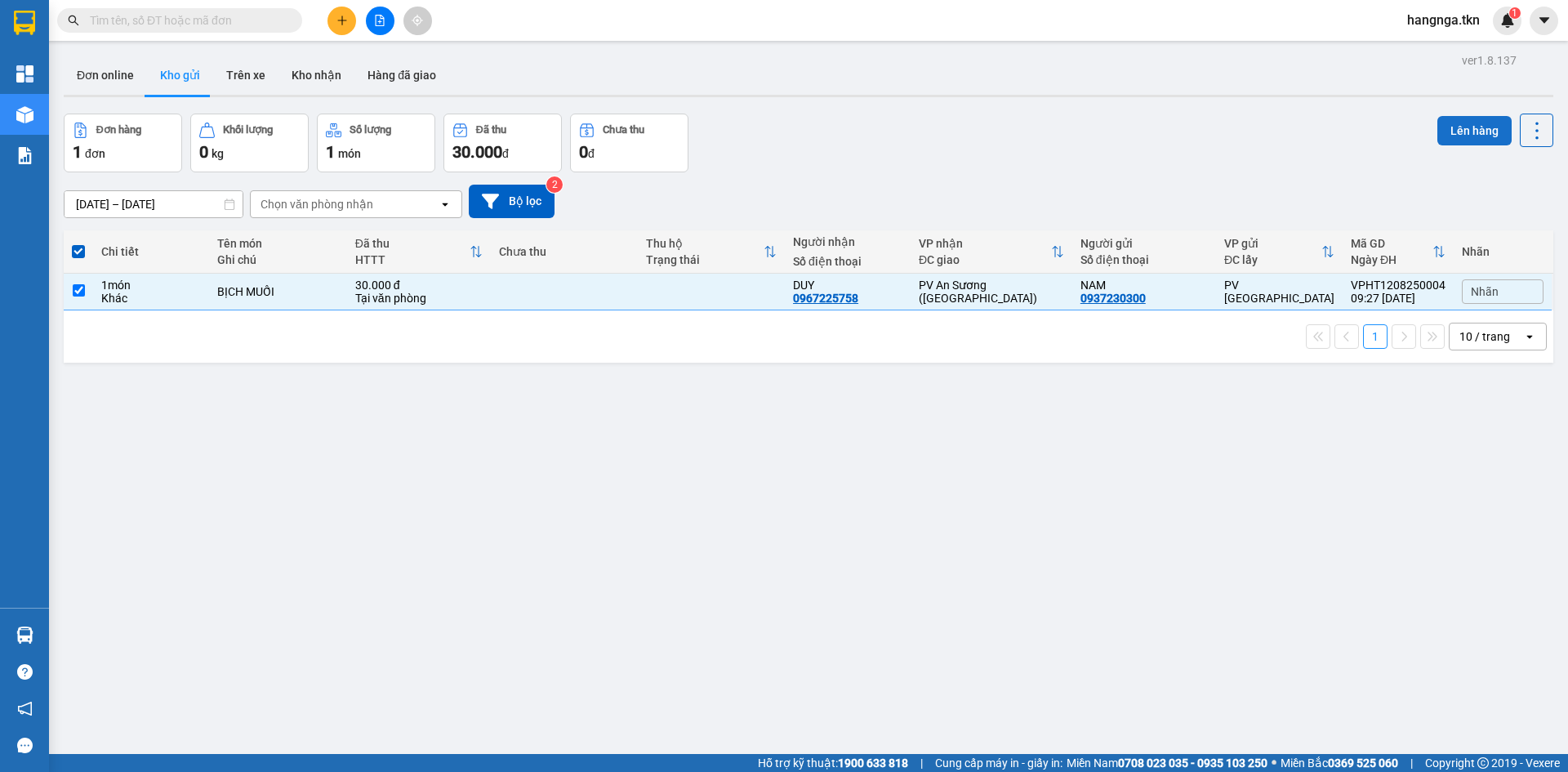
click at [1437, 133] on button "Lên hàng" at bounding box center [1474, 131] width 74 height 30
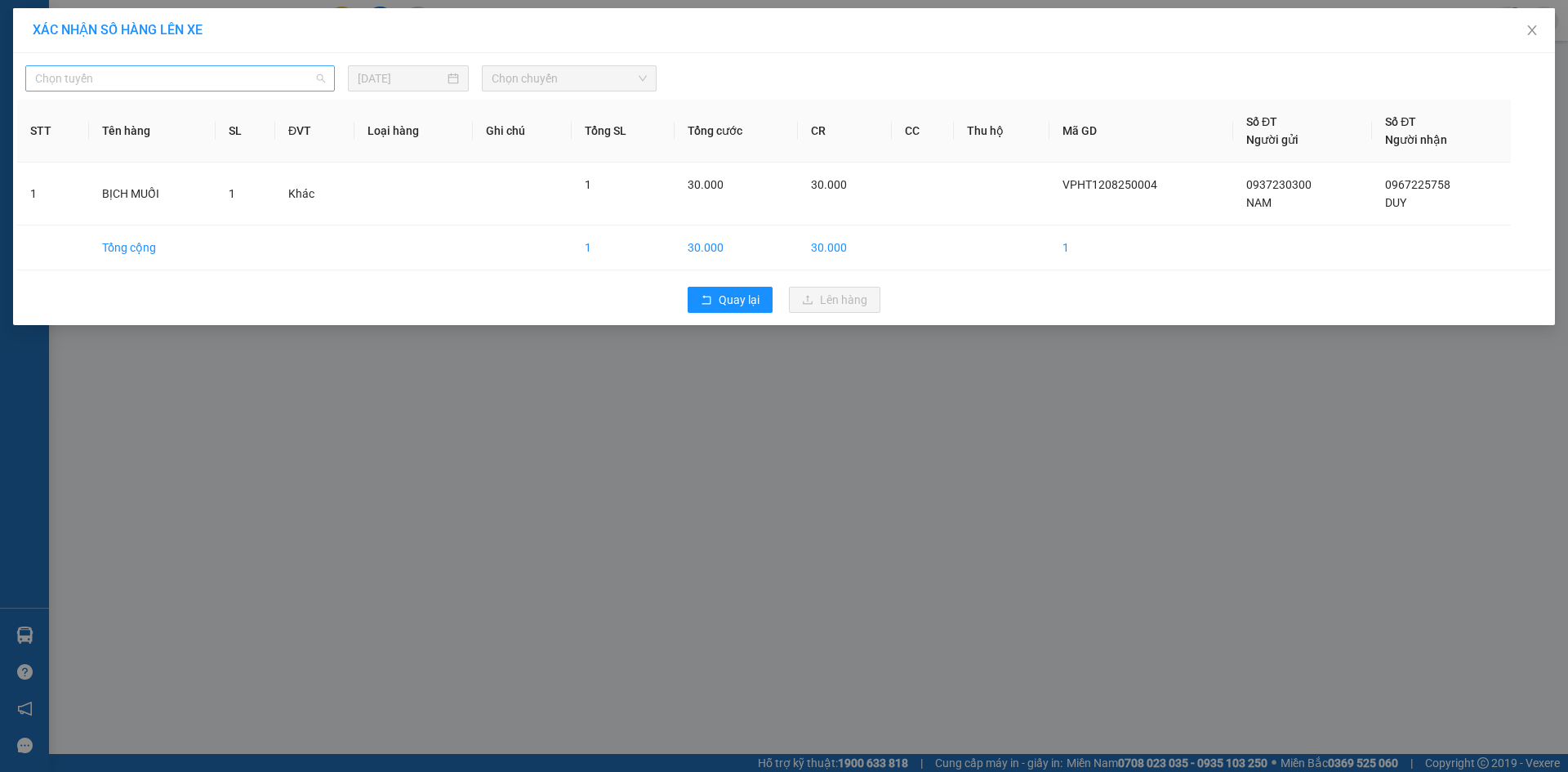
click at [108, 77] on span "Chọn tuyến" at bounding box center [180, 78] width 290 height 25
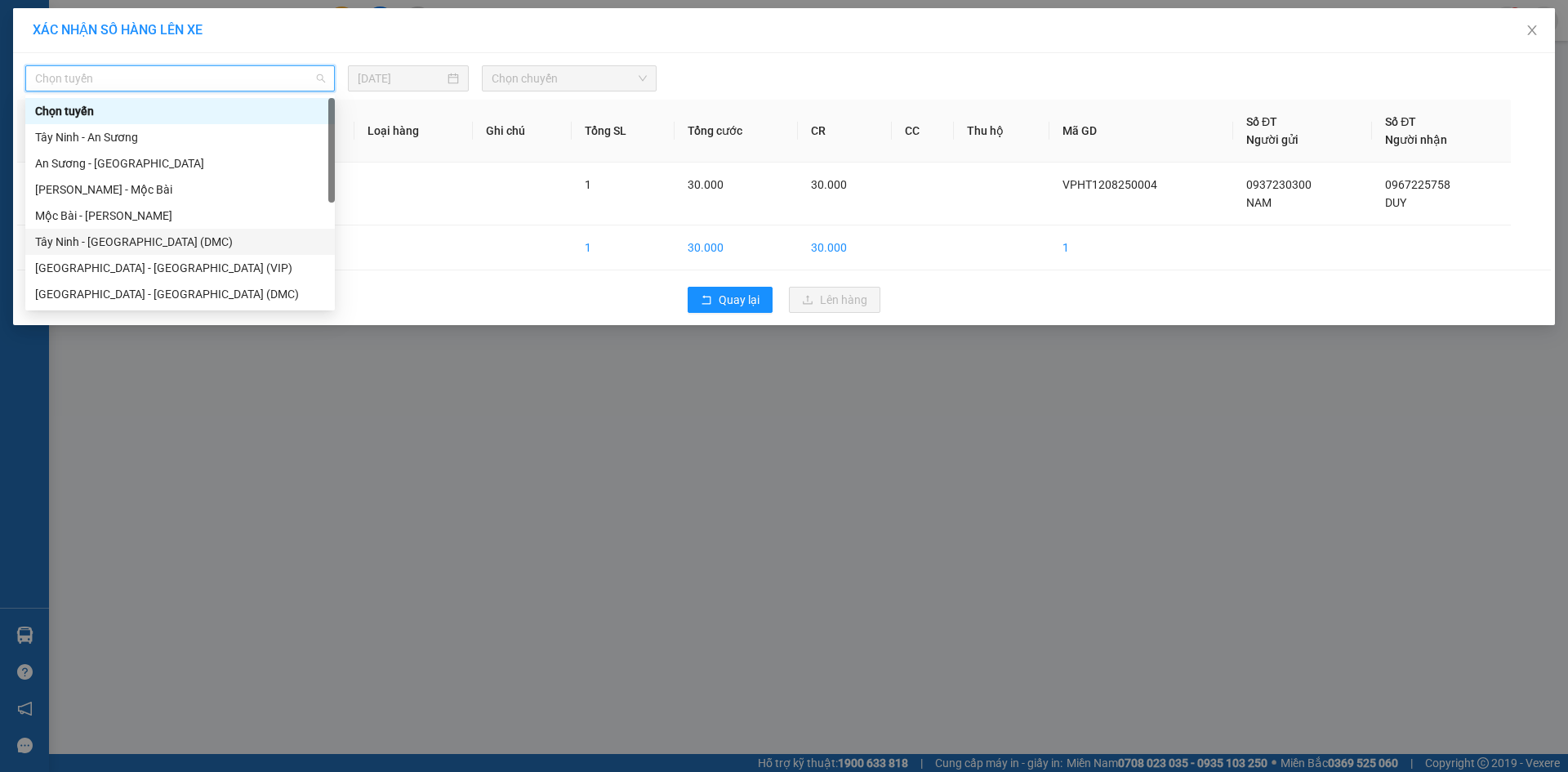
scroll to position [26, 0]
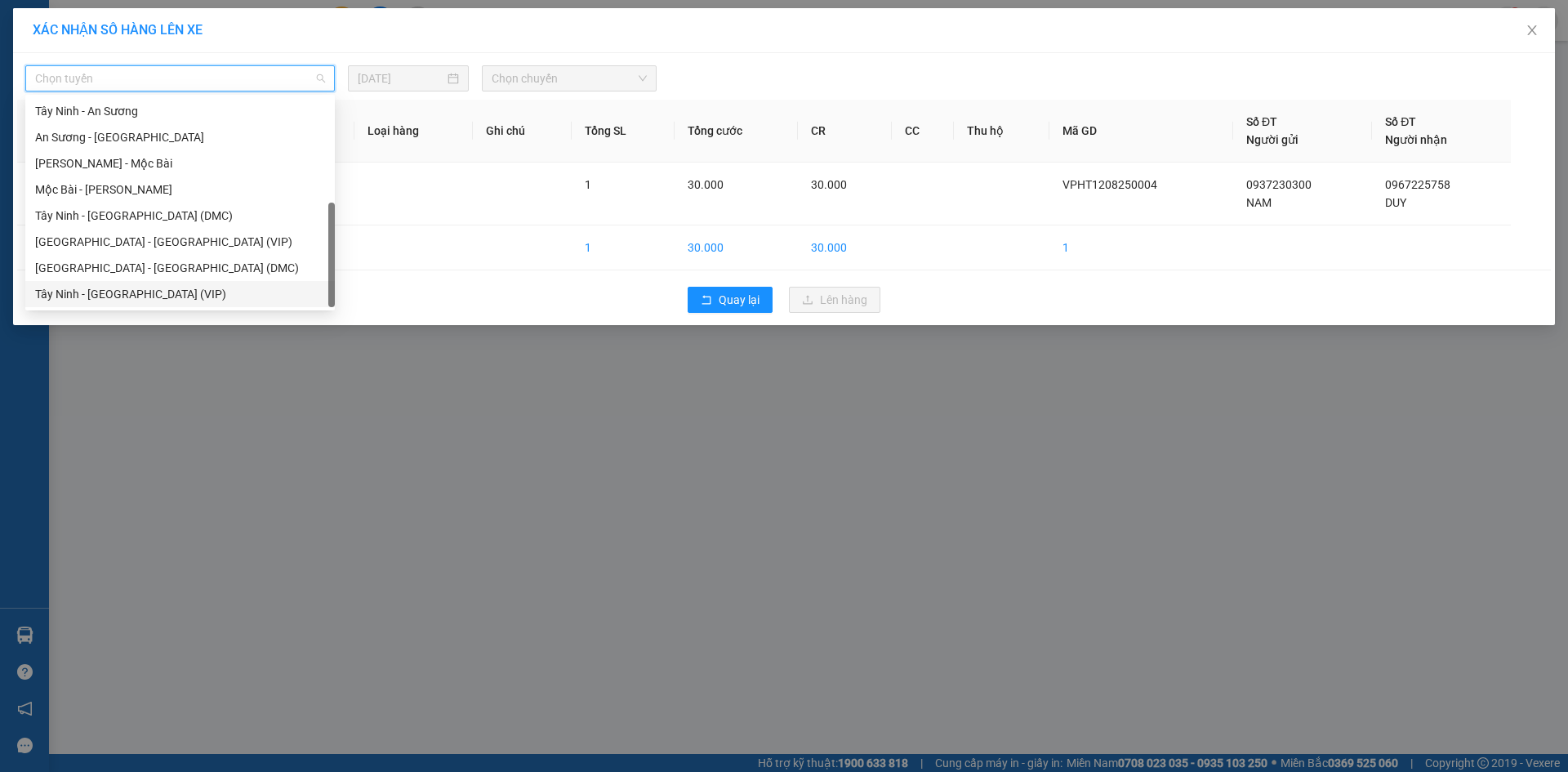
click at [211, 285] on div "Tây Ninh - Sài Gòn (VIP)" at bounding box center [180, 294] width 290 height 18
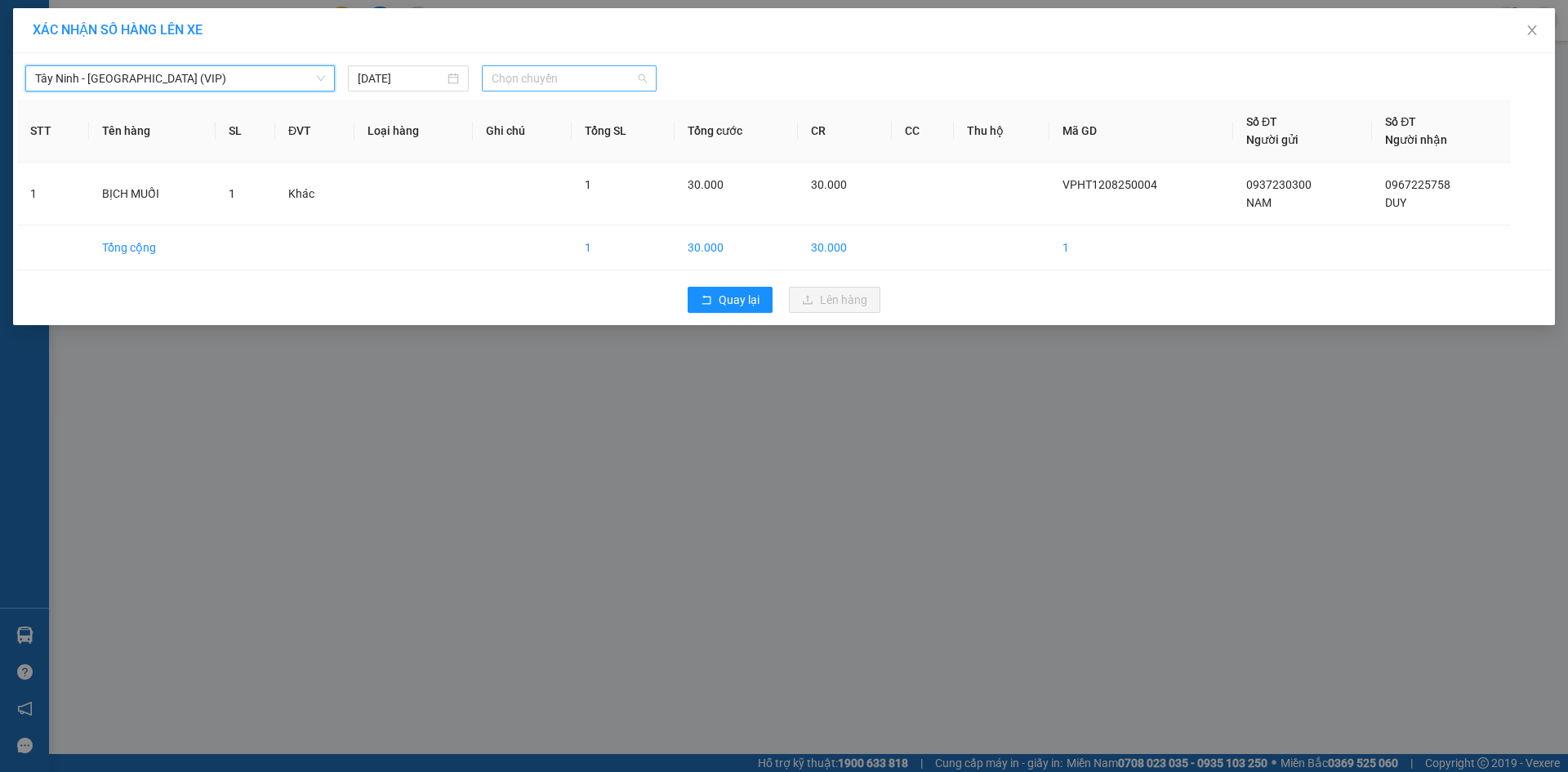
click at [513, 82] on span "Chọn chuyến" at bounding box center [569, 78] width 156 height 25
type input "9535"
click at [525, 134] on div "09:10 (TC) - 50H-495.35" at bounding box center [555, 136] width 128 height 18
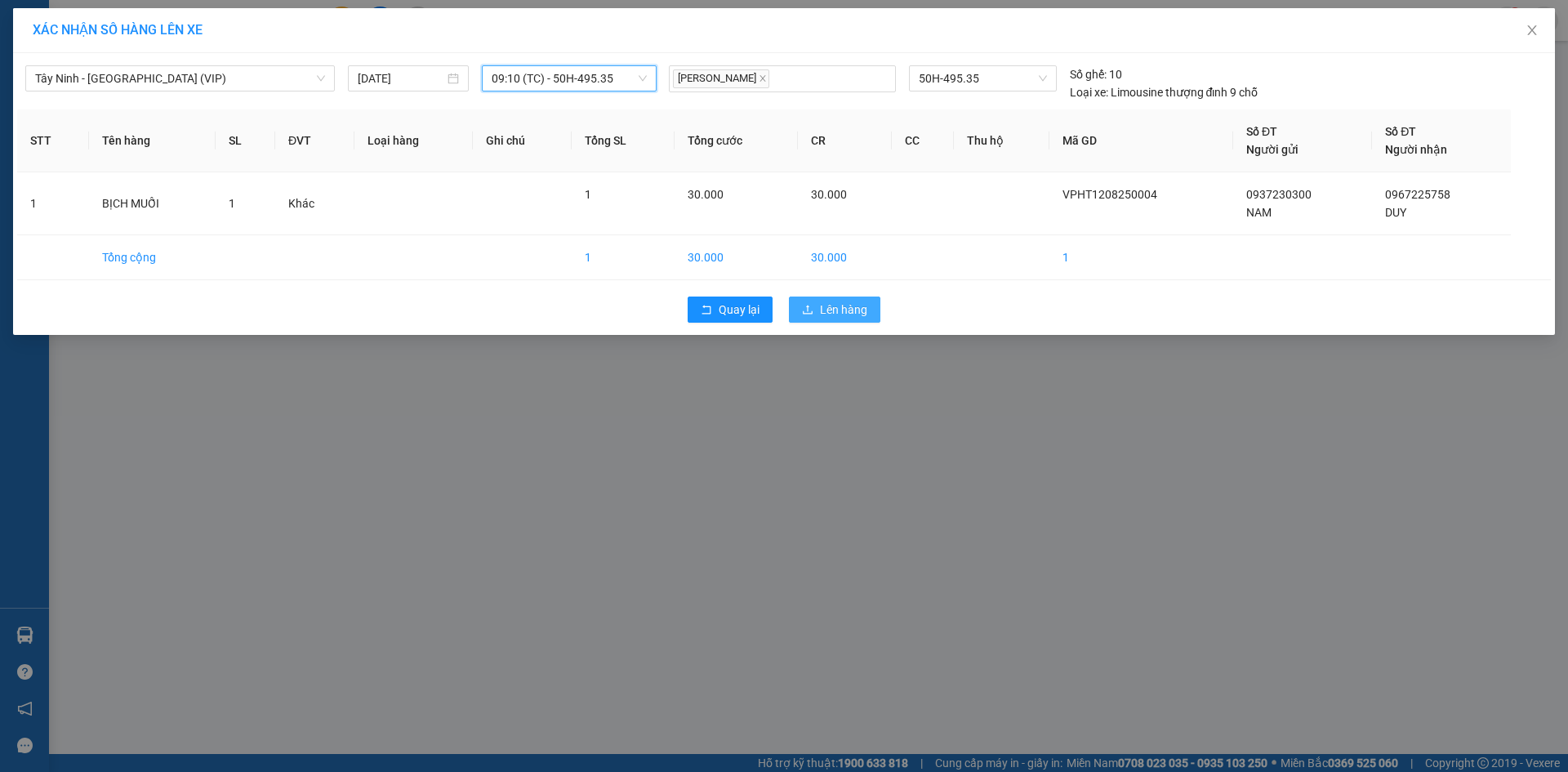
click at [856, 309] on span "Lên hàng" at bounding box center [844, 309] width 48 height 18
